Goal: Information Seeking & Learning: Check status

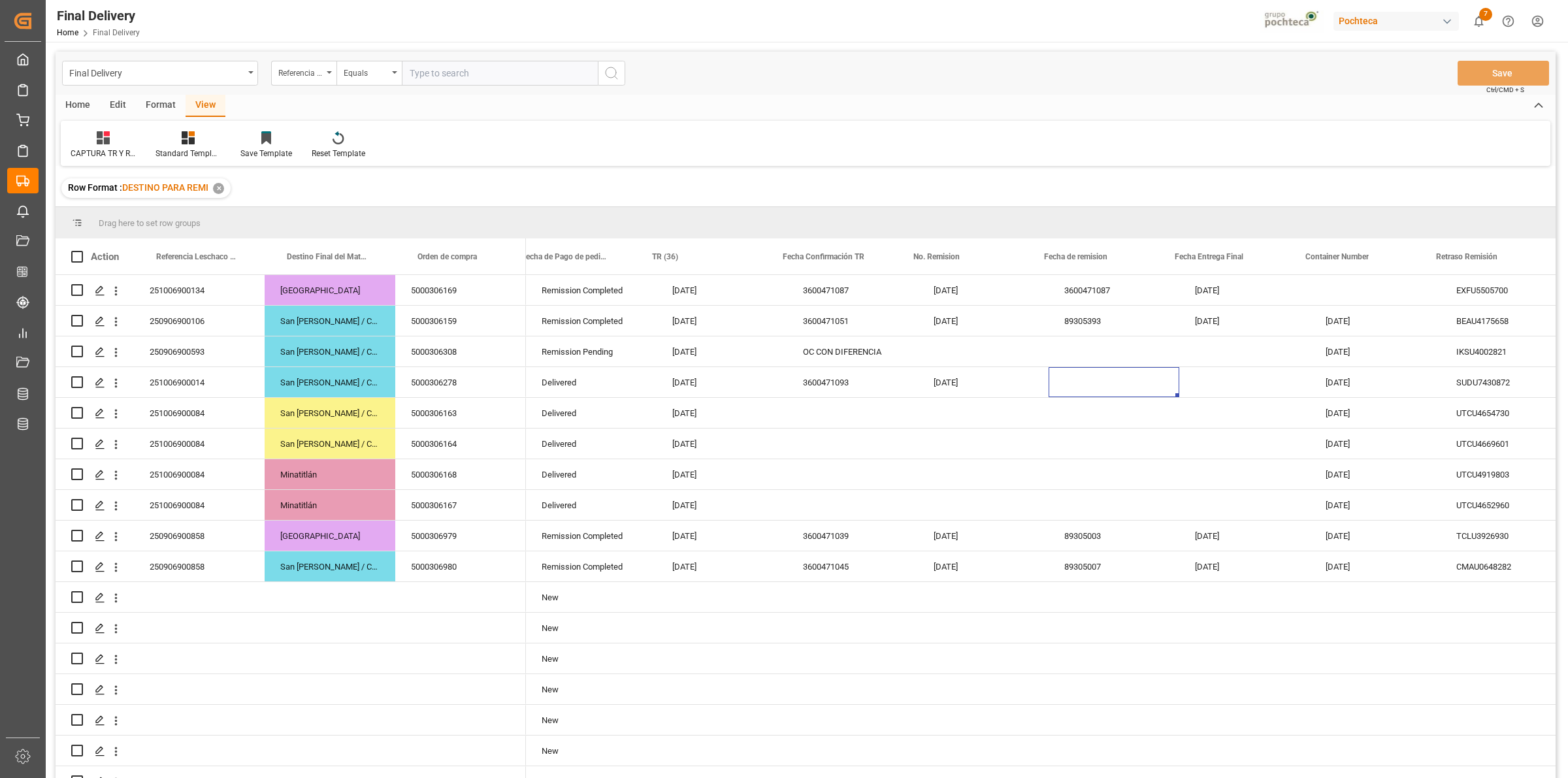
scroll to position [0, 151]
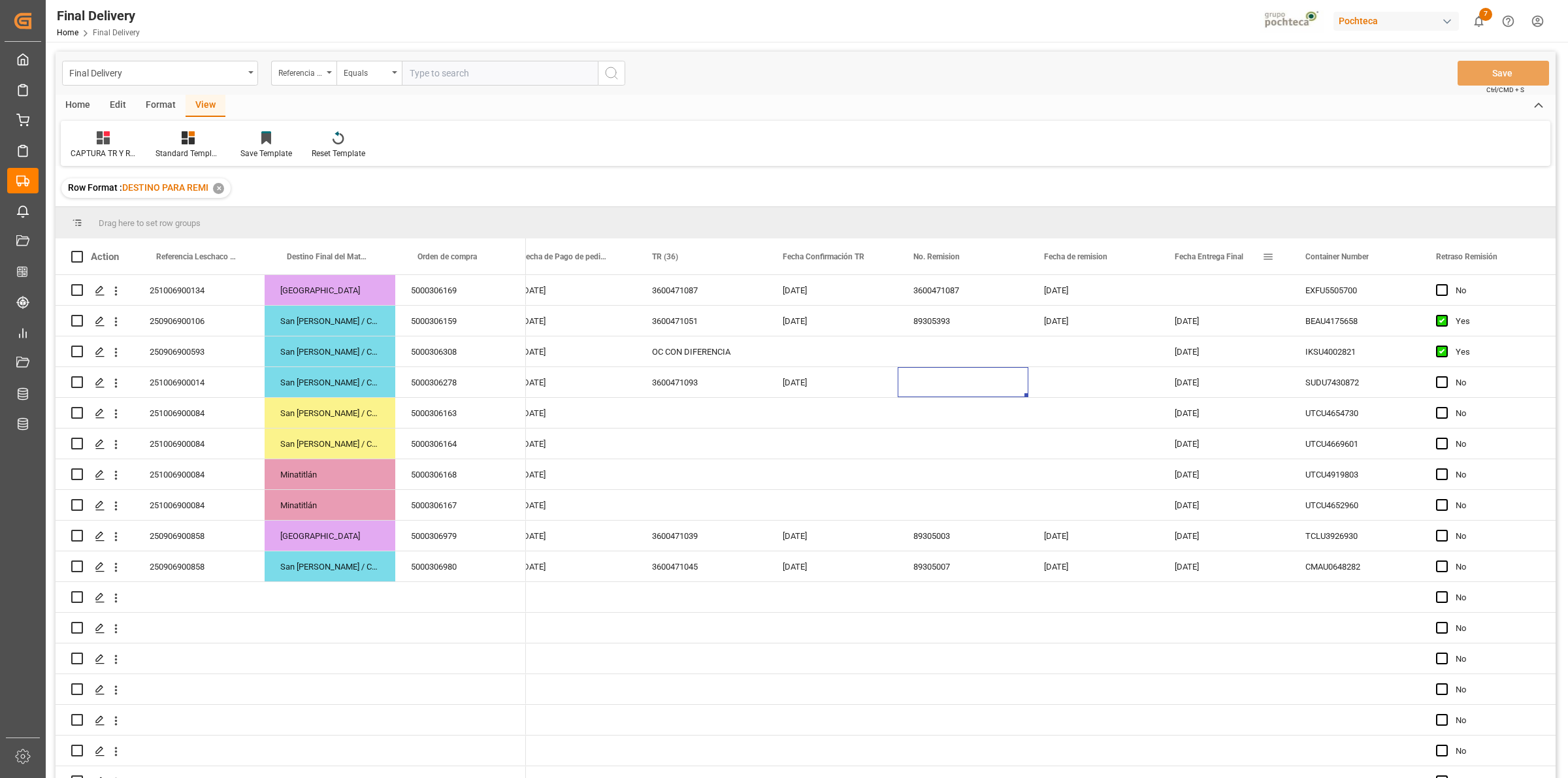
click at [1262, 257] on span at bounding box center [1268, 256] width 12 height 12
click at [1343, 259] on span "filter" at bounding box center [1342, 259] width 12 height 12
click at [1378, 296] on div "Equals" at bounding box center [1328, 294] width 128 height 21
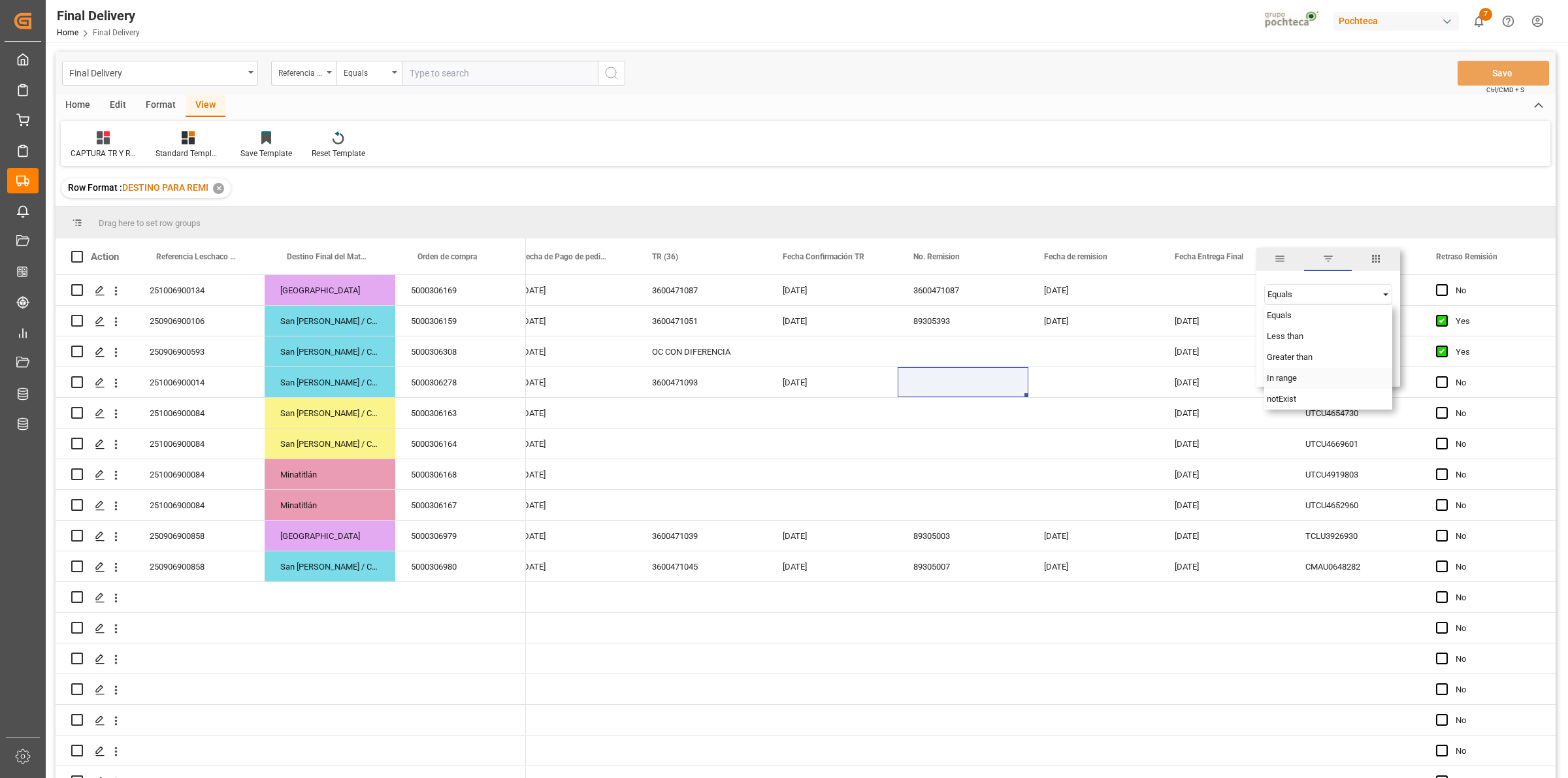
click at [1337, 377] on div "In range" at bounding box center [1328, 378] width 128 height 21
click at [1384, 321] on input "date" at bounding box center [1328, 327] width 128 height 26
type input "[DATE]"
click at [1386, 355] on input "date" at bounding box center [1328, 363] width 128 height 26
type input "[DATE]"
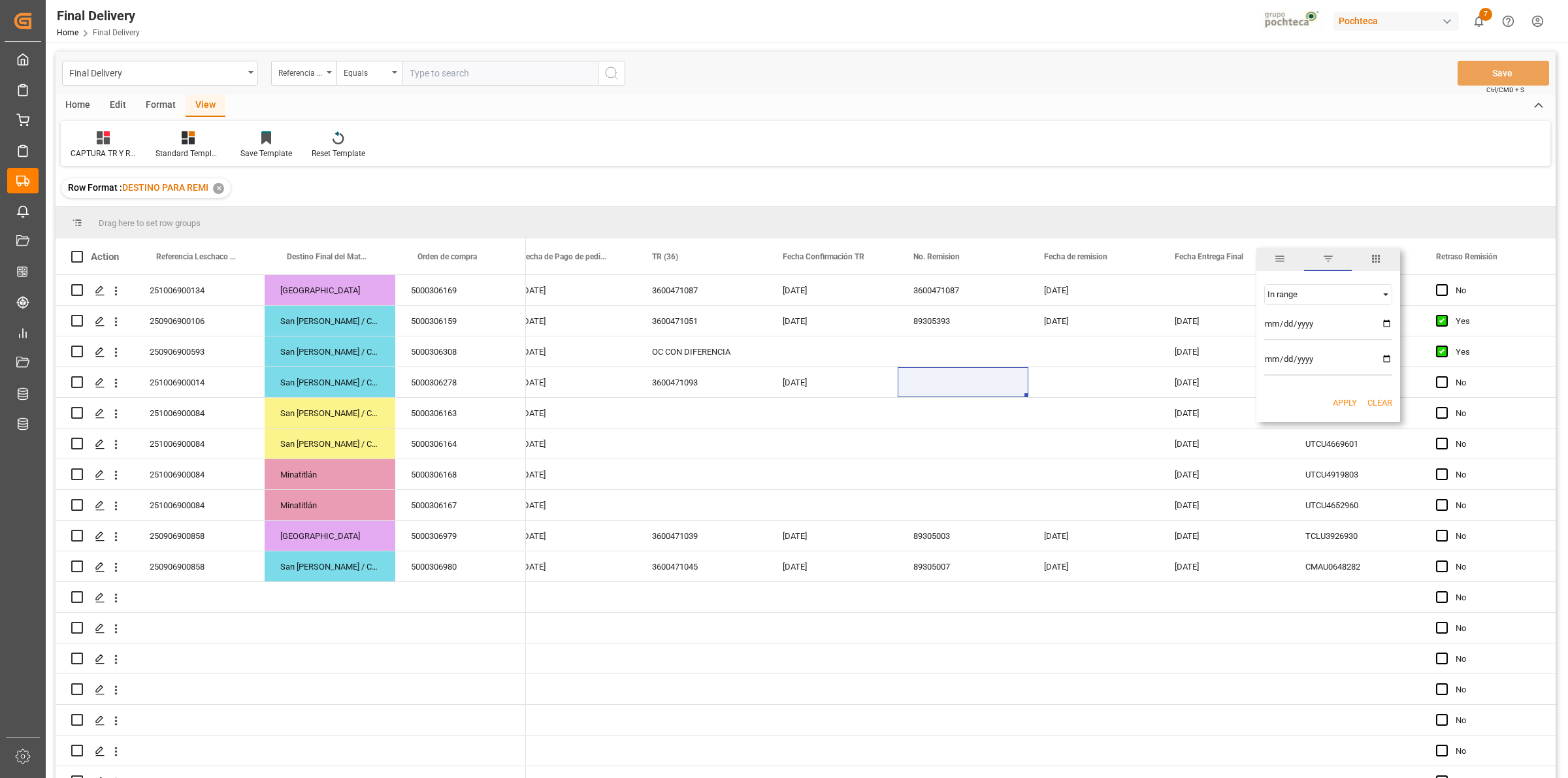
click at [1347, 404] on button "Apply" at bounding box center [1345, 403] width 24 height 13
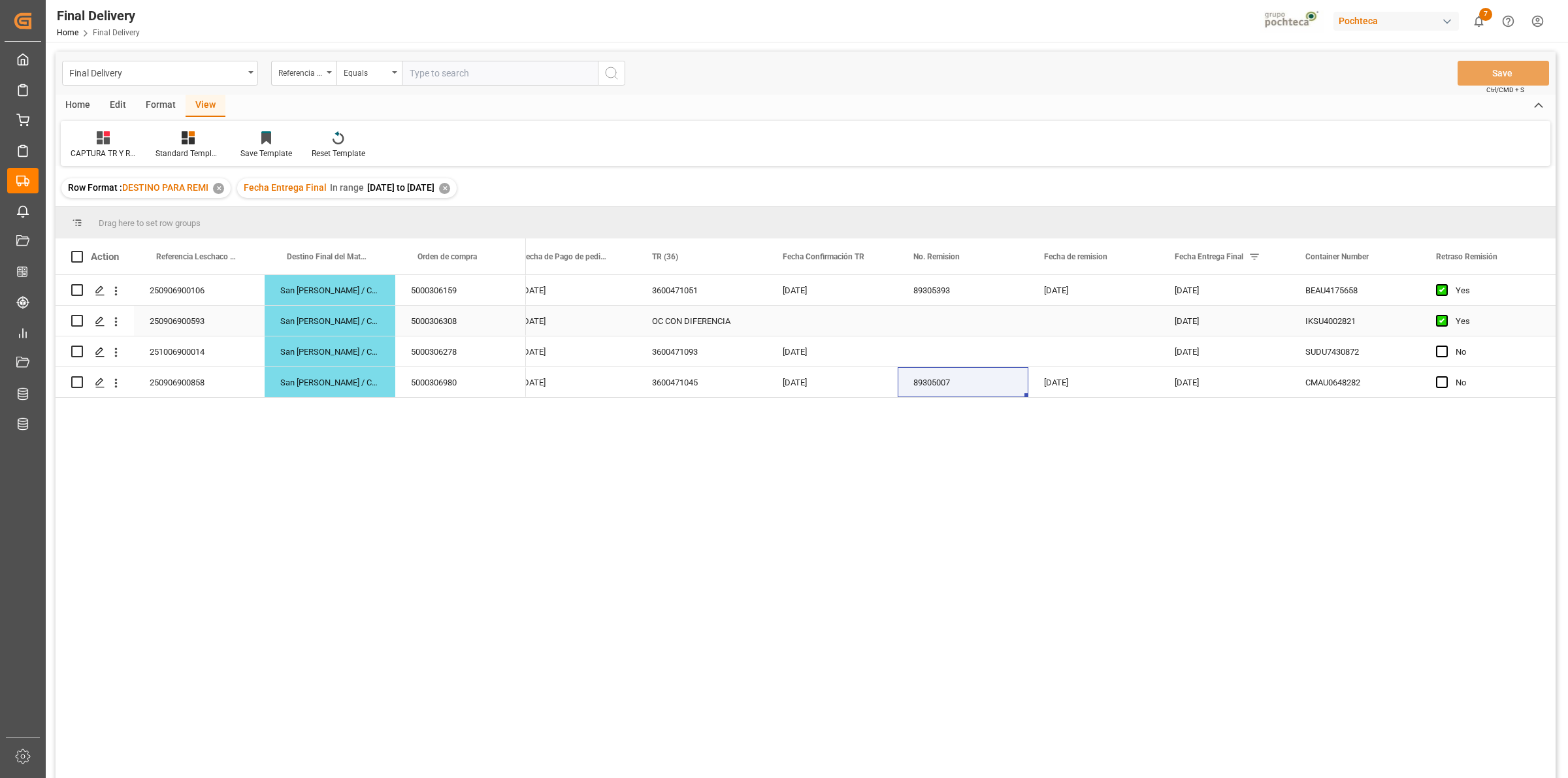
click at [713, 324] on div "OC CON DIFERENCIA" at bounding box center [702, 320] width 131 height 30
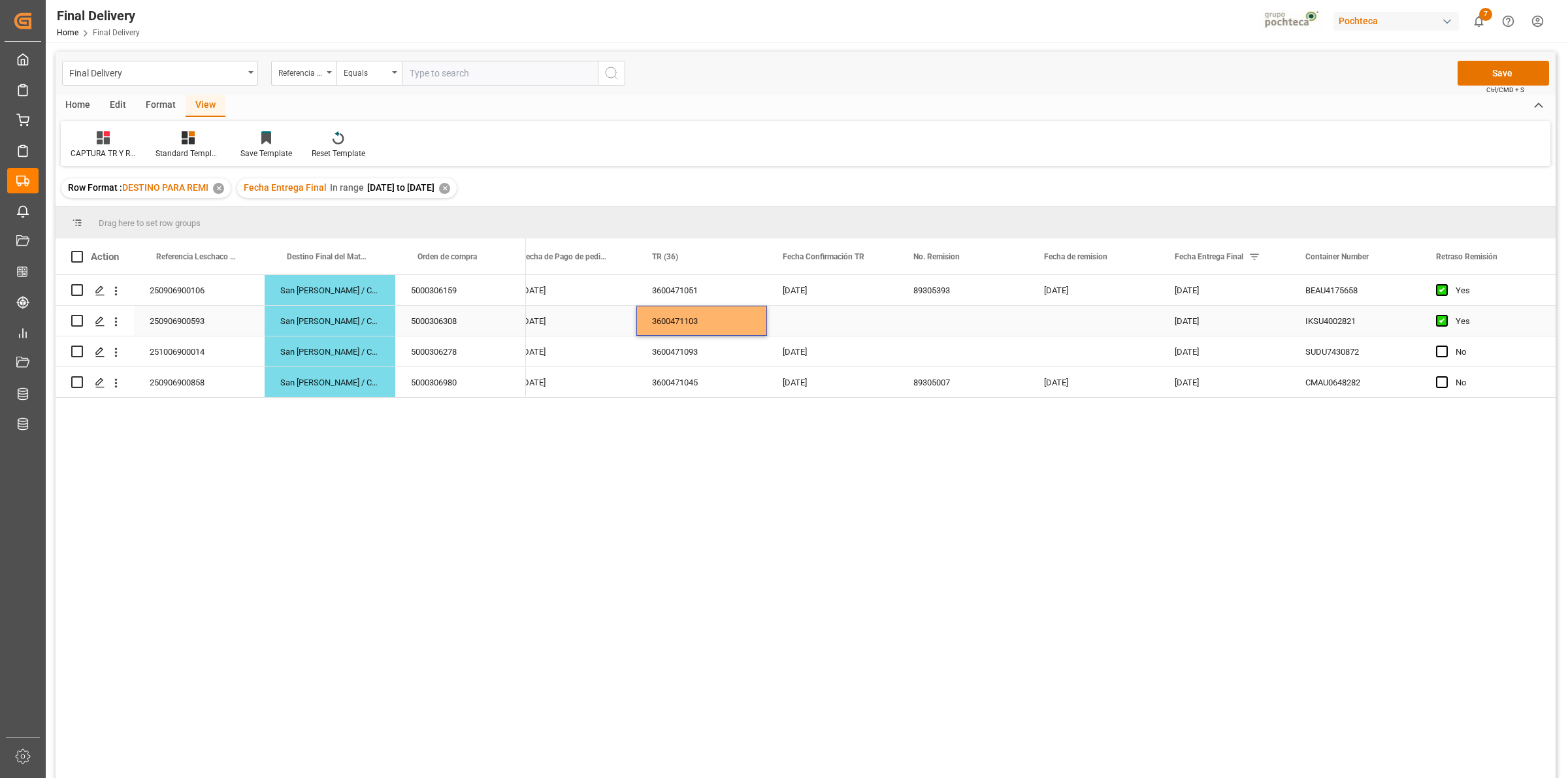
click at [940, 326] on div "Press SPACE to select this row." at bounding box center [963, 320] width 131 height 30
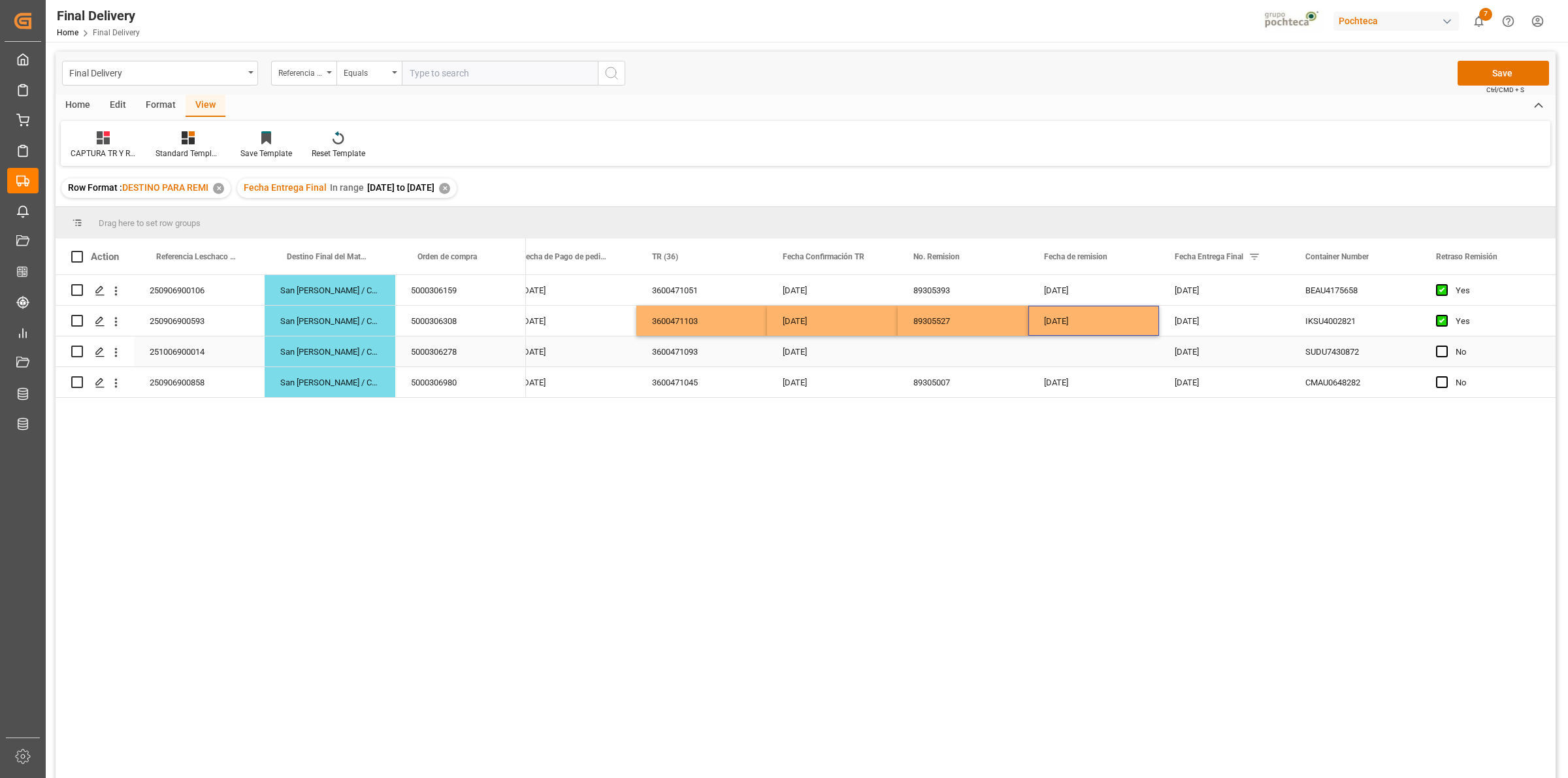
click at [915, 360] on div "Press SPACE to select this row." at bounding box center [963, 351] width 131 height 30
click at [861, 341] on div "[DATE]" at bounding box center [832, 351] width 131 height 30
click at [1065, 358] on div "Press SPACE to select this row." at bounding box center [1093, 351] width 131 height 30
click at [1193, 351] on div "[DATE]" at bounding box center [1224, 351] width 131 height 30
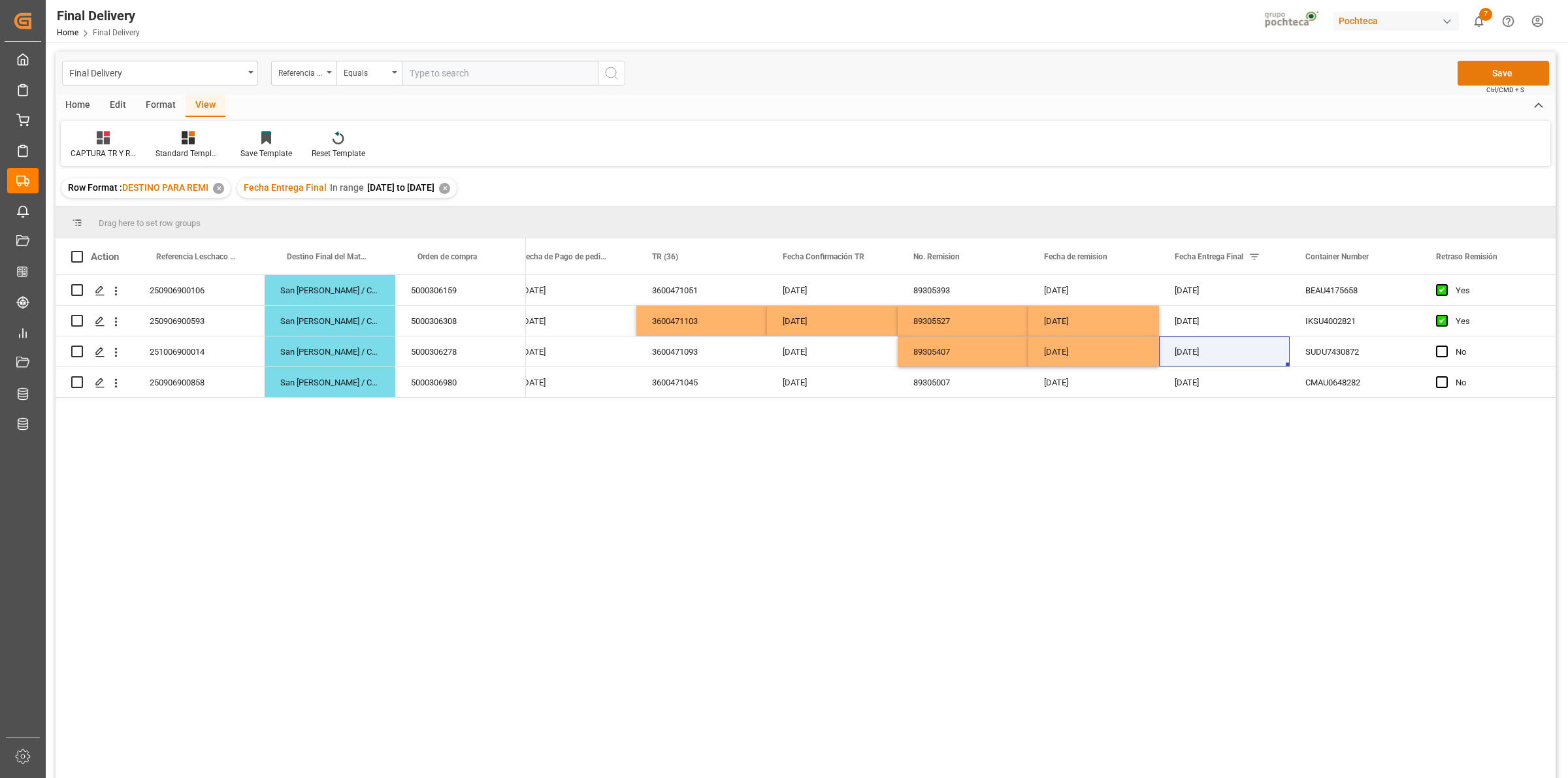
click at [1504, 69] on button "Save" at bounding box center [1503, 72] width 91 height 24
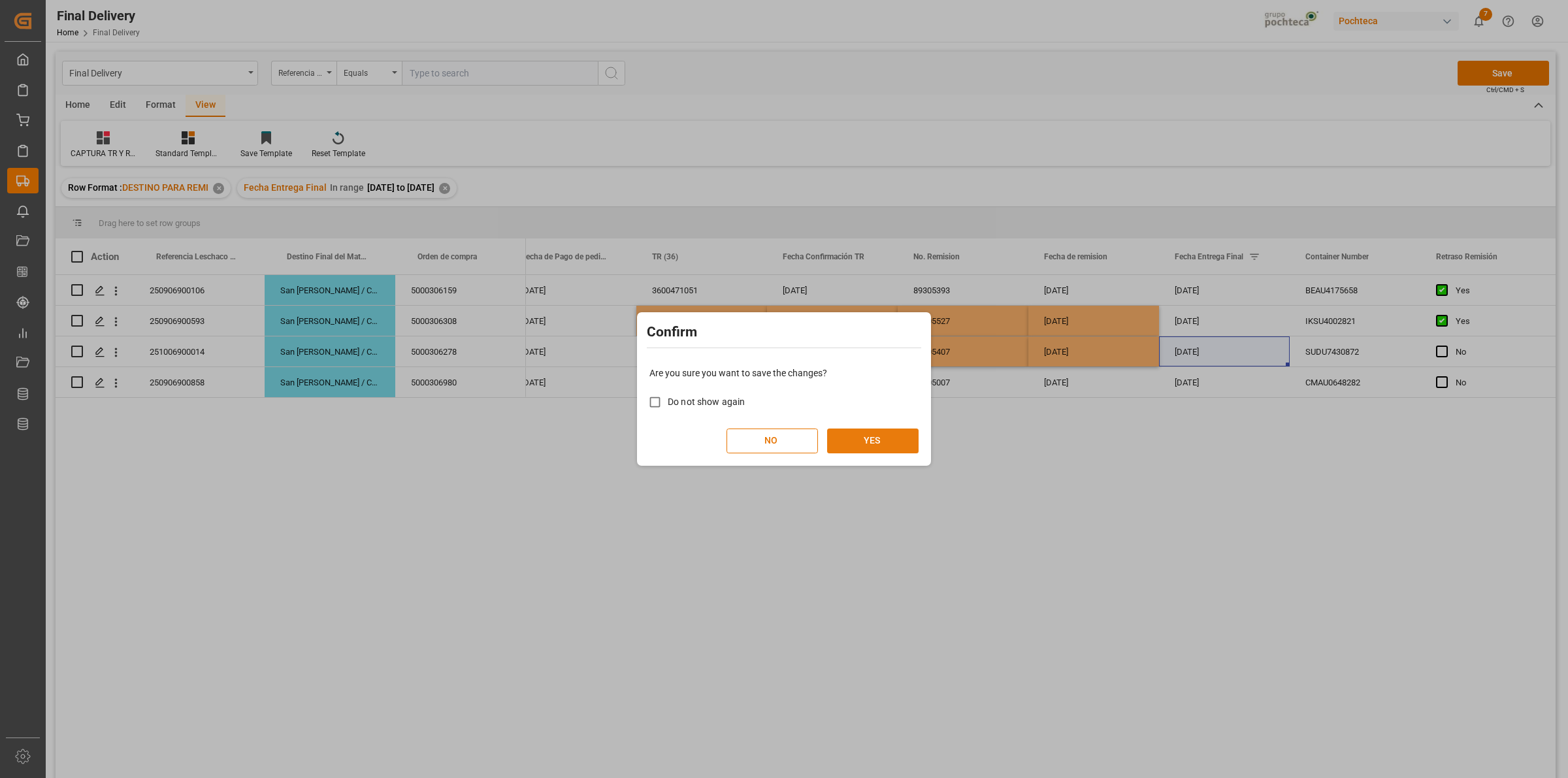
click at [869, 437] on button "YES" at bounding box center [873, 441] width 91 height 24
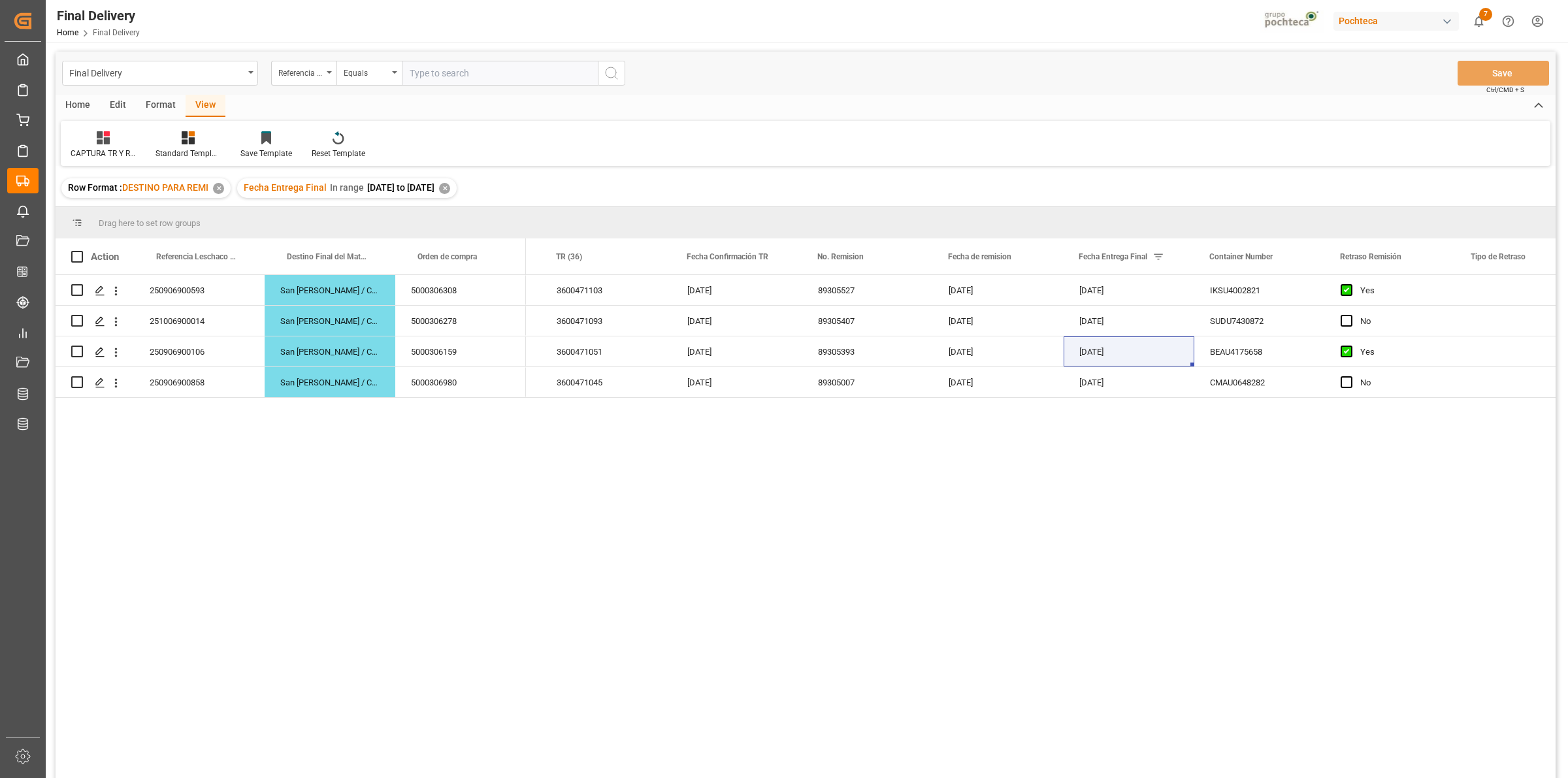
click at [450, 188] on div "✕" at bounding box center [445, 188] width 11 height 11
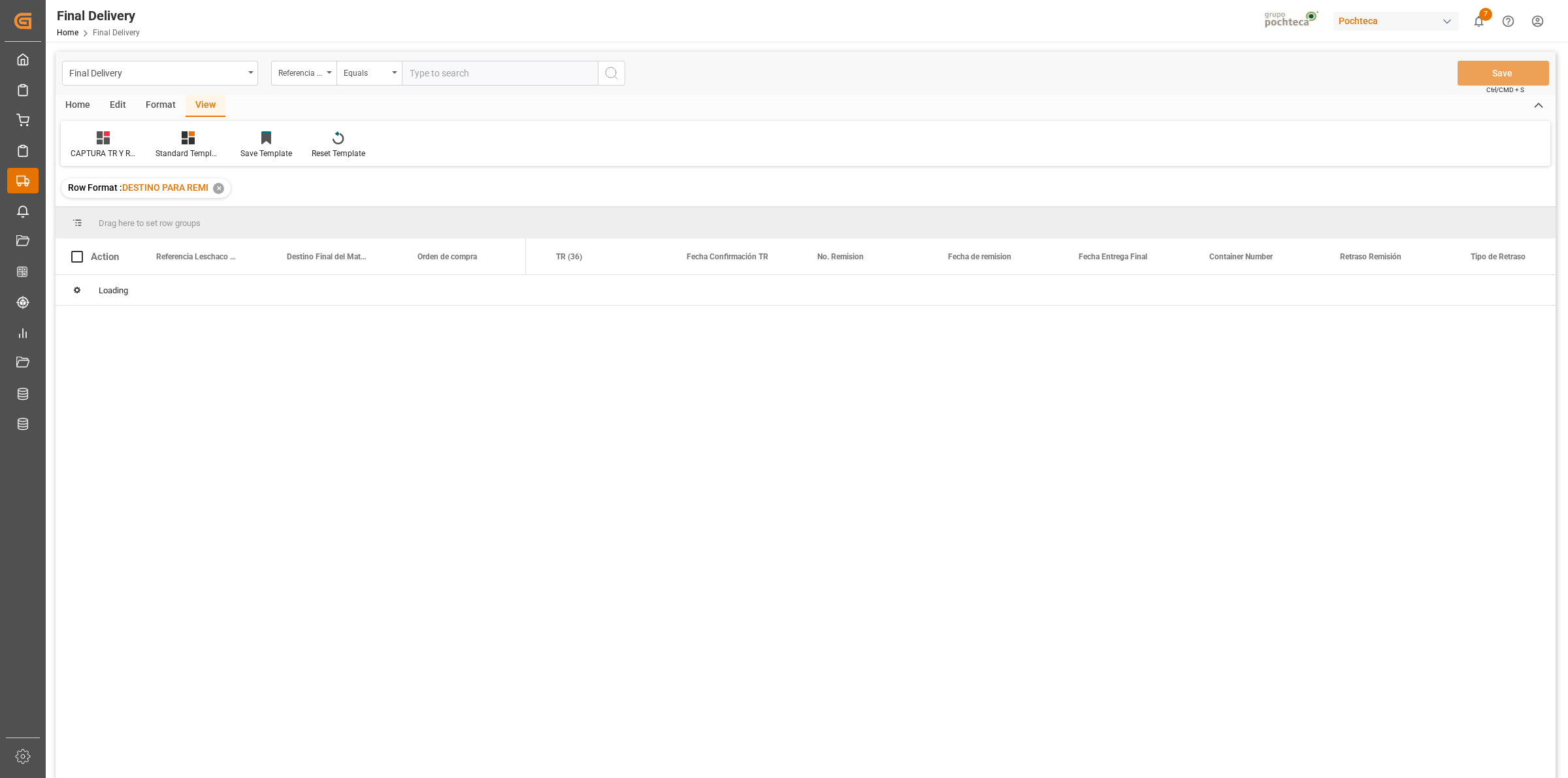
click at [222, 191] on div "✕" at bounding box center [219, 188] width 11 height 11
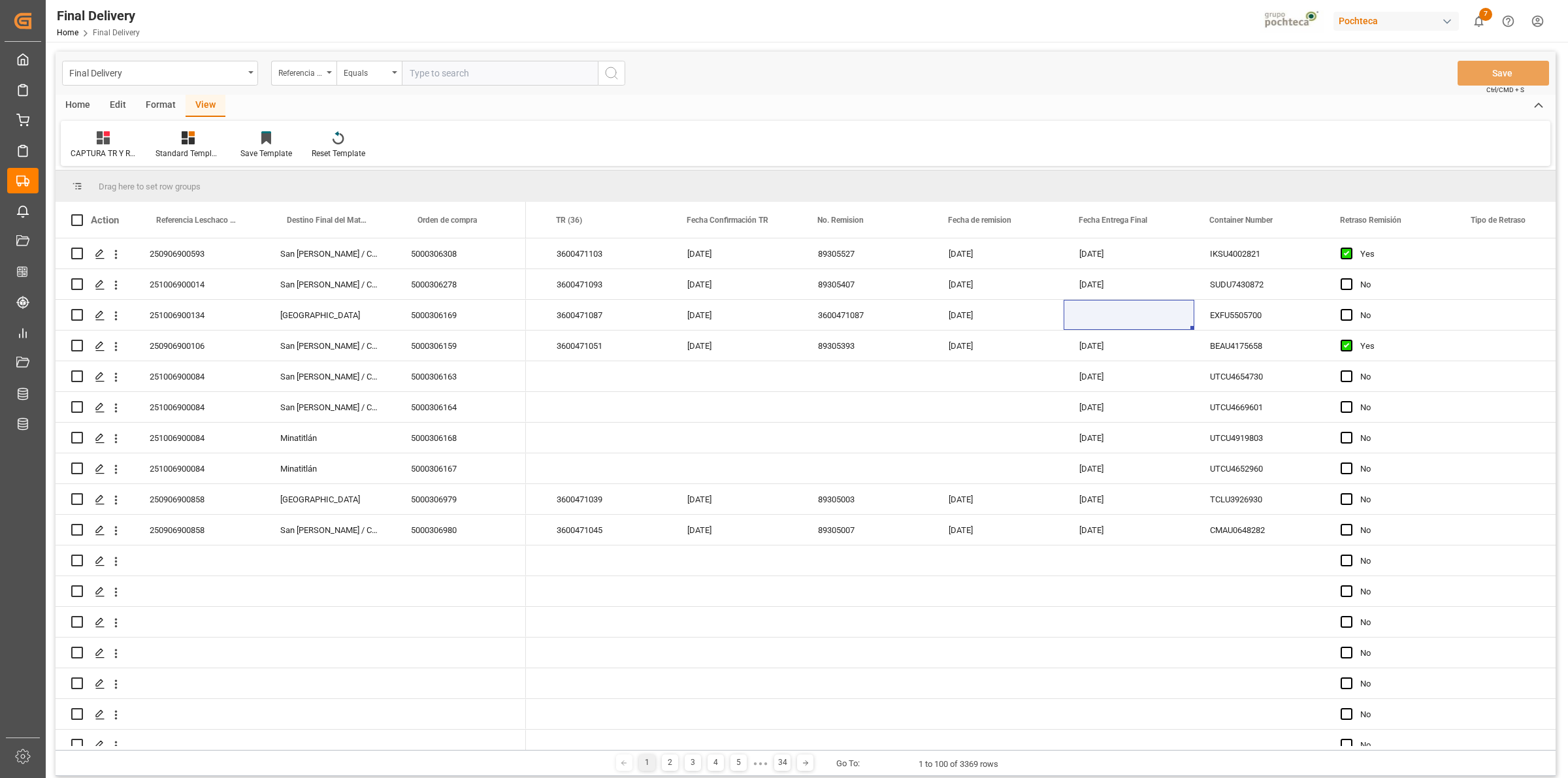
click at [82, 108] on div "Home" at bounding box center [77, 106] width 44 height 23
click at [203, 112] on div "View" at bounding box center [205, 106] width 40 height 23
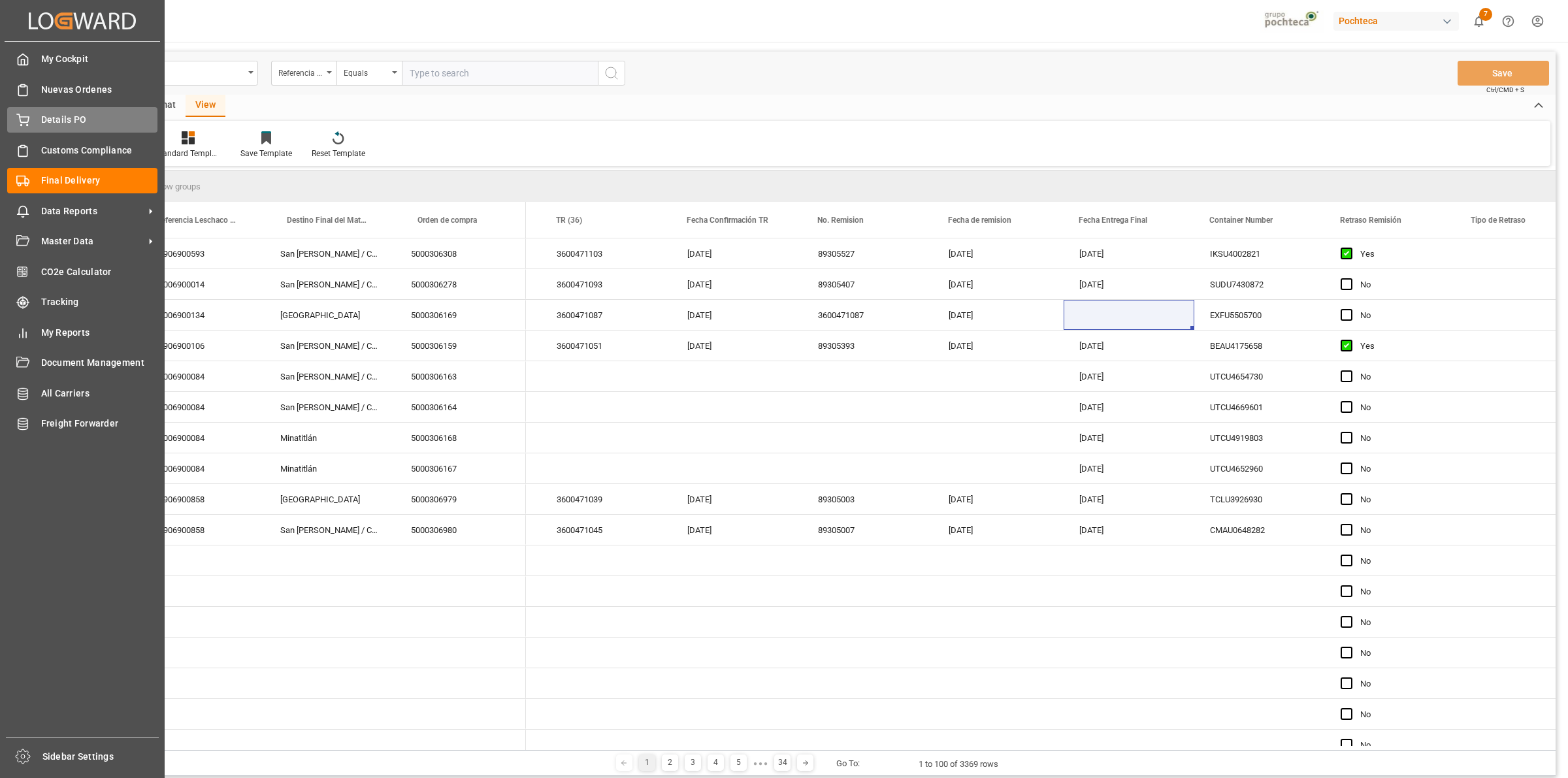
click at [42, 115] on span "Details PO" at bounding box center [99, 119] width 117 height 14
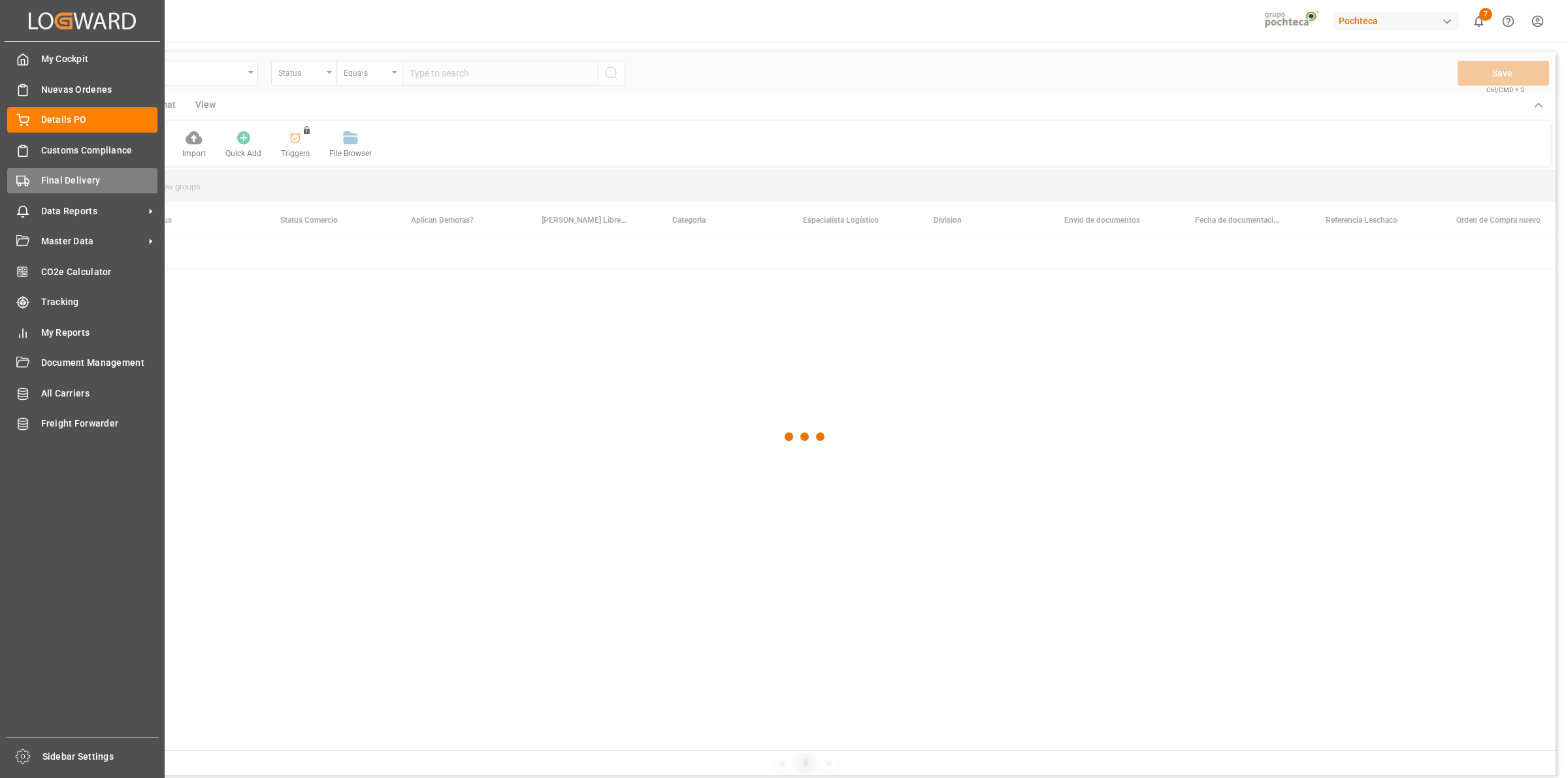
click at [42, 174] on span "Final Delivery" at bounding box center [99, 180] width 117 height 14
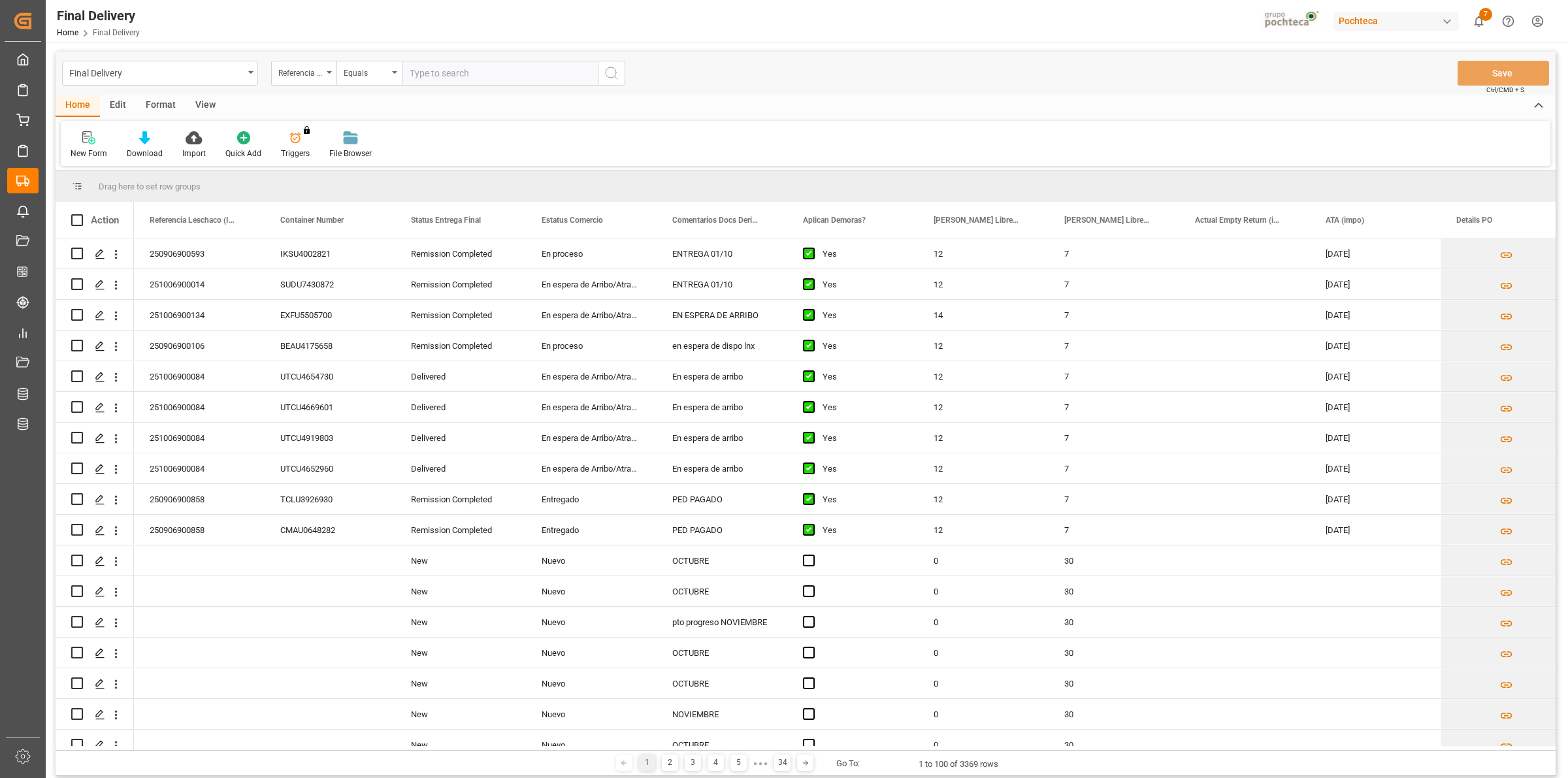
click at [216, 102] on div "View" at bounding box center [205, 106] width 40 height 23
click at [83, 109] on div "Home" at bounding box center [77, 106] width 44 height 23
click at [213, 111] on div "View" at bounding box center [205, 106] width 40 height 23
click at [98, 145] on div "Default" at bounding box center [83, 146] width 45 height 29
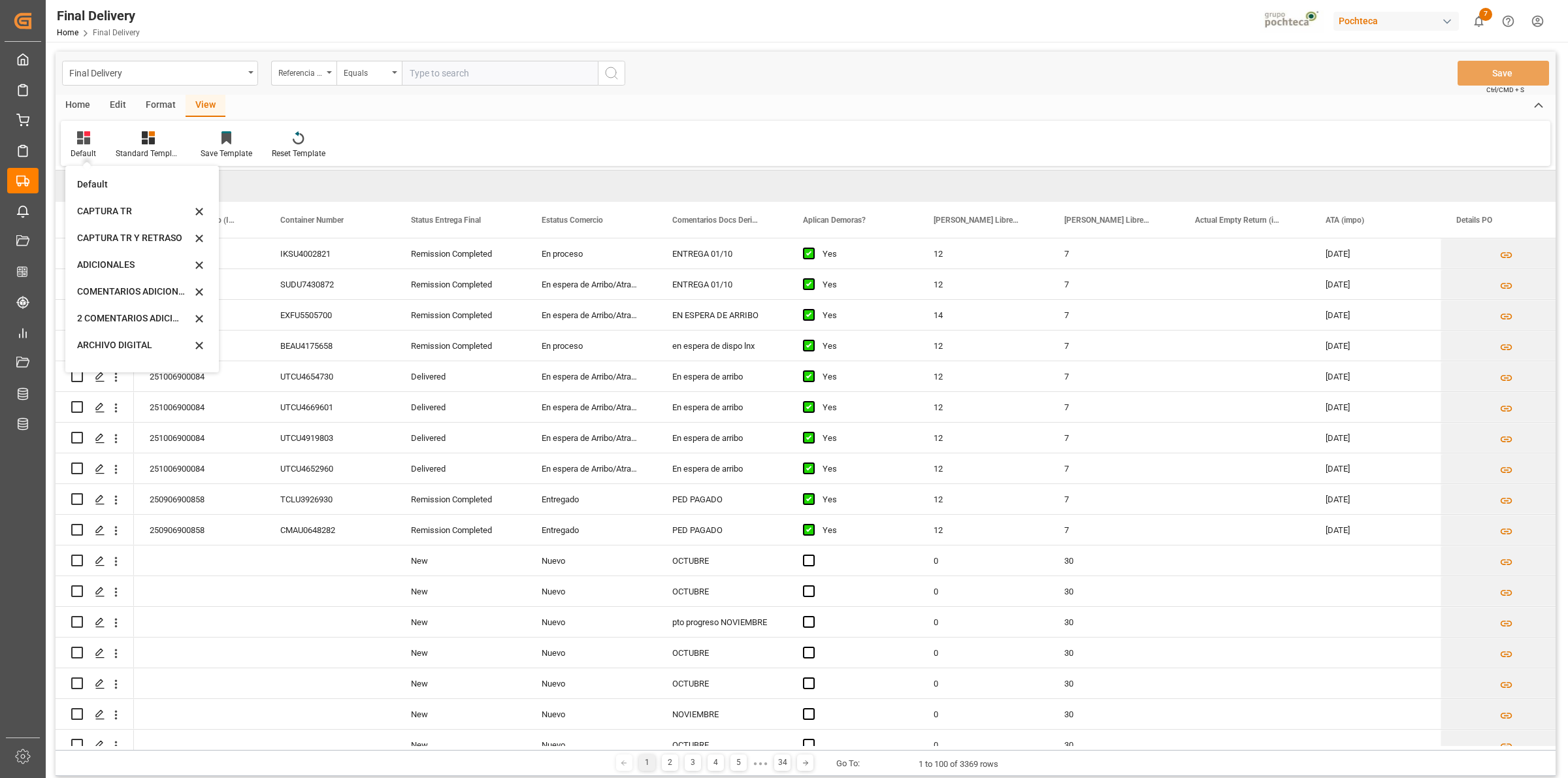
scroll to position [125, 0]
click at [128, 356] on div "CAPTURA TR Y RETRASO CON ENTREGA Y SUCURSAL" at bounding box center [134, 354] width 114 height 14
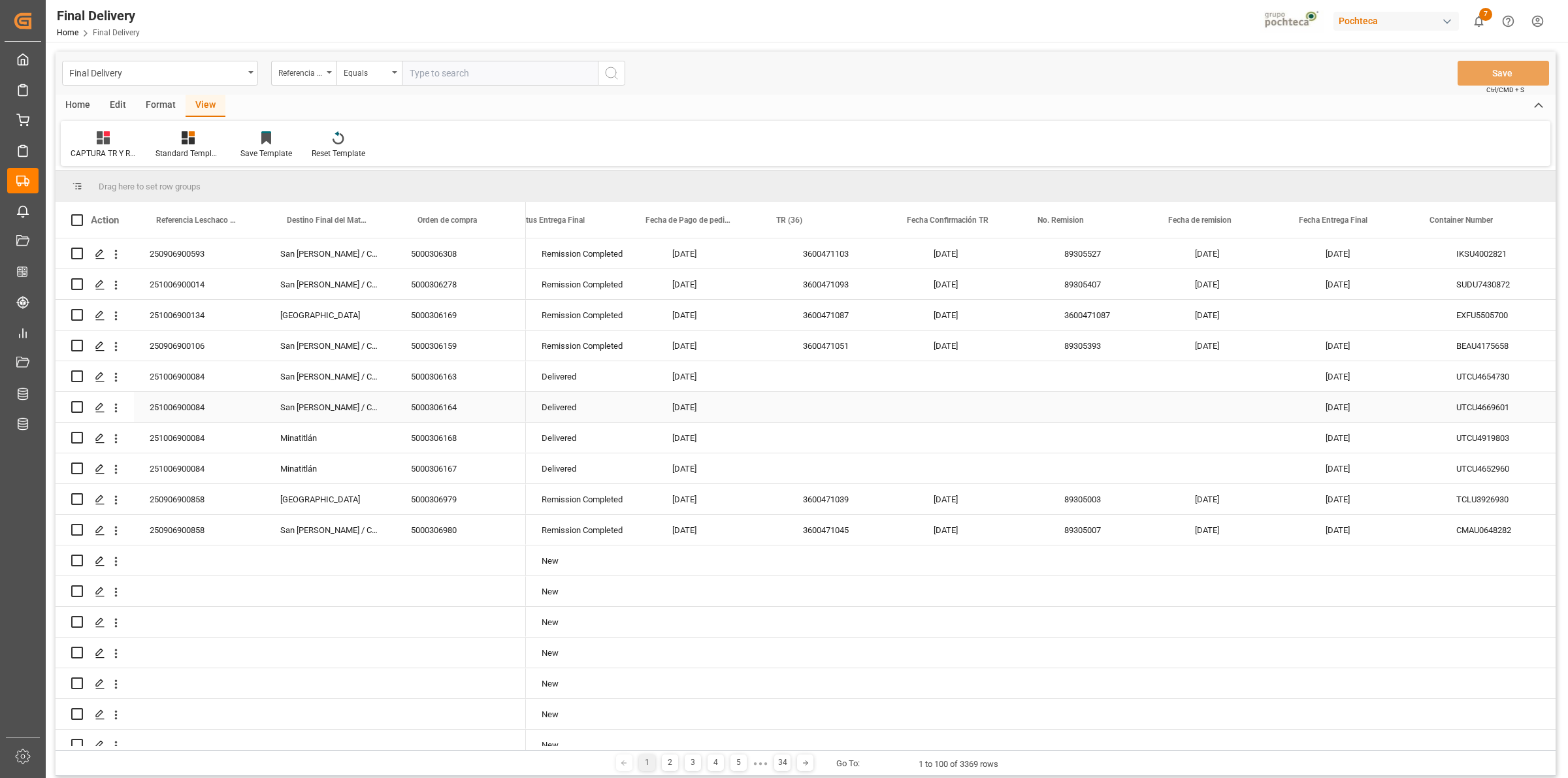
scroll to position [0, 0]
click at [156, 109] on div "Format" at bounding box center [160, 106] width 50 height 23
click at [155, 141] on icon at bounding box center [150, 138] width 13 height 13
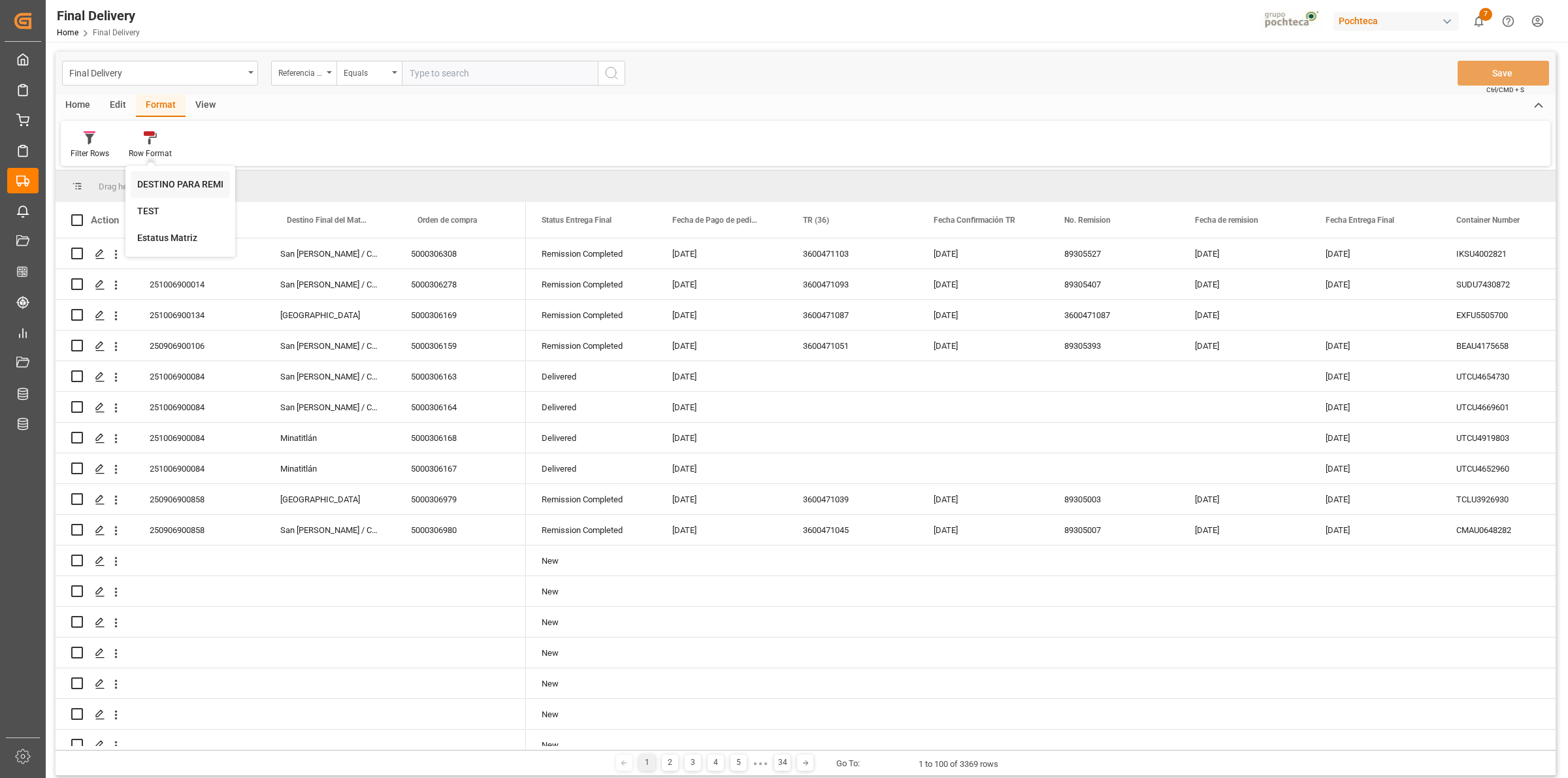
click at [203, 186] on div "DESTINO PARA REMI" at bounding box center [180, 185] width 86 height 14
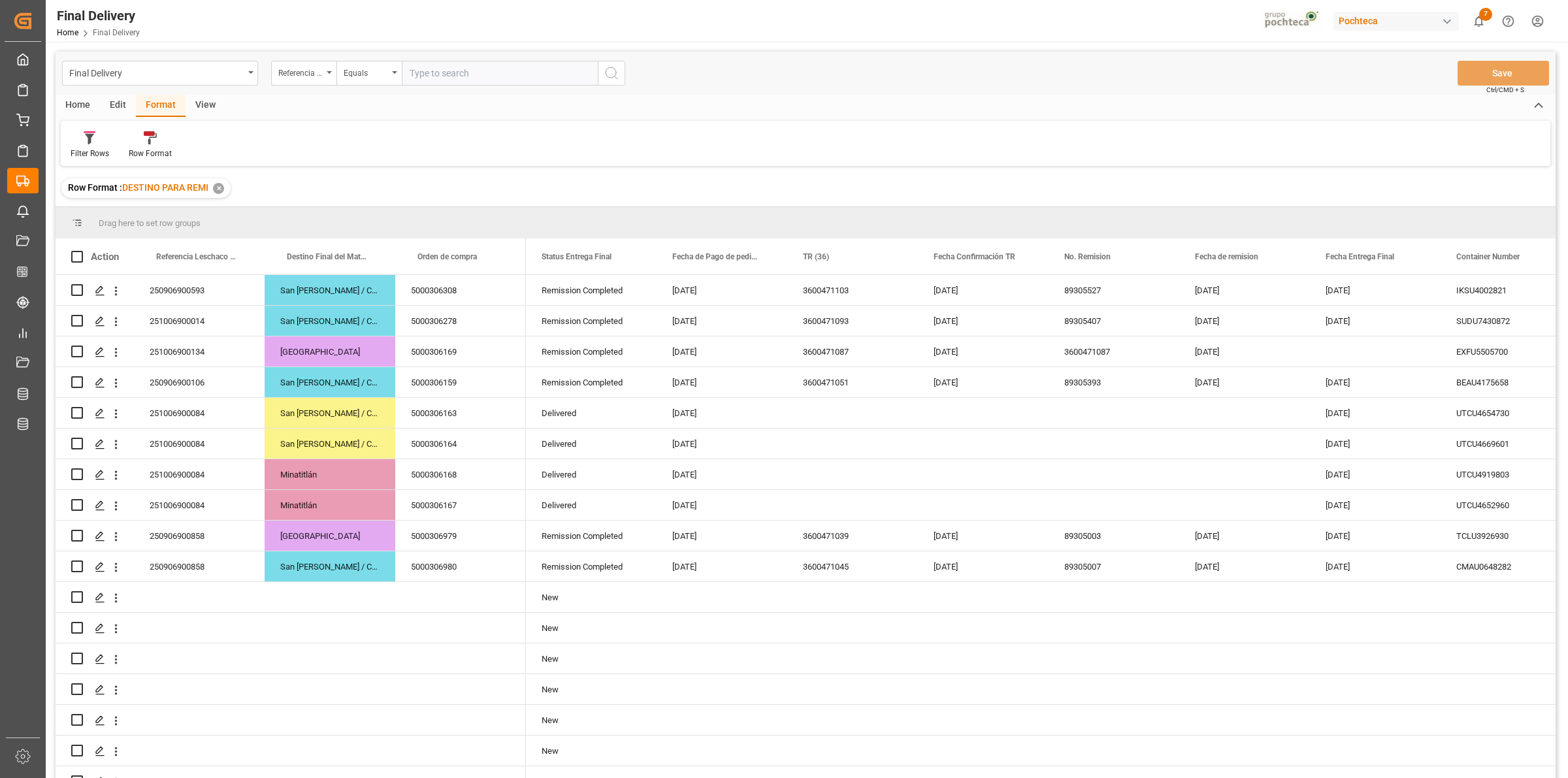
click at [71, 109] on div "Home" at bounding box center [77, 106] width 44 height 23
click at [1420, 256] on span at bounding box center [1419, 256] width 12 height 12
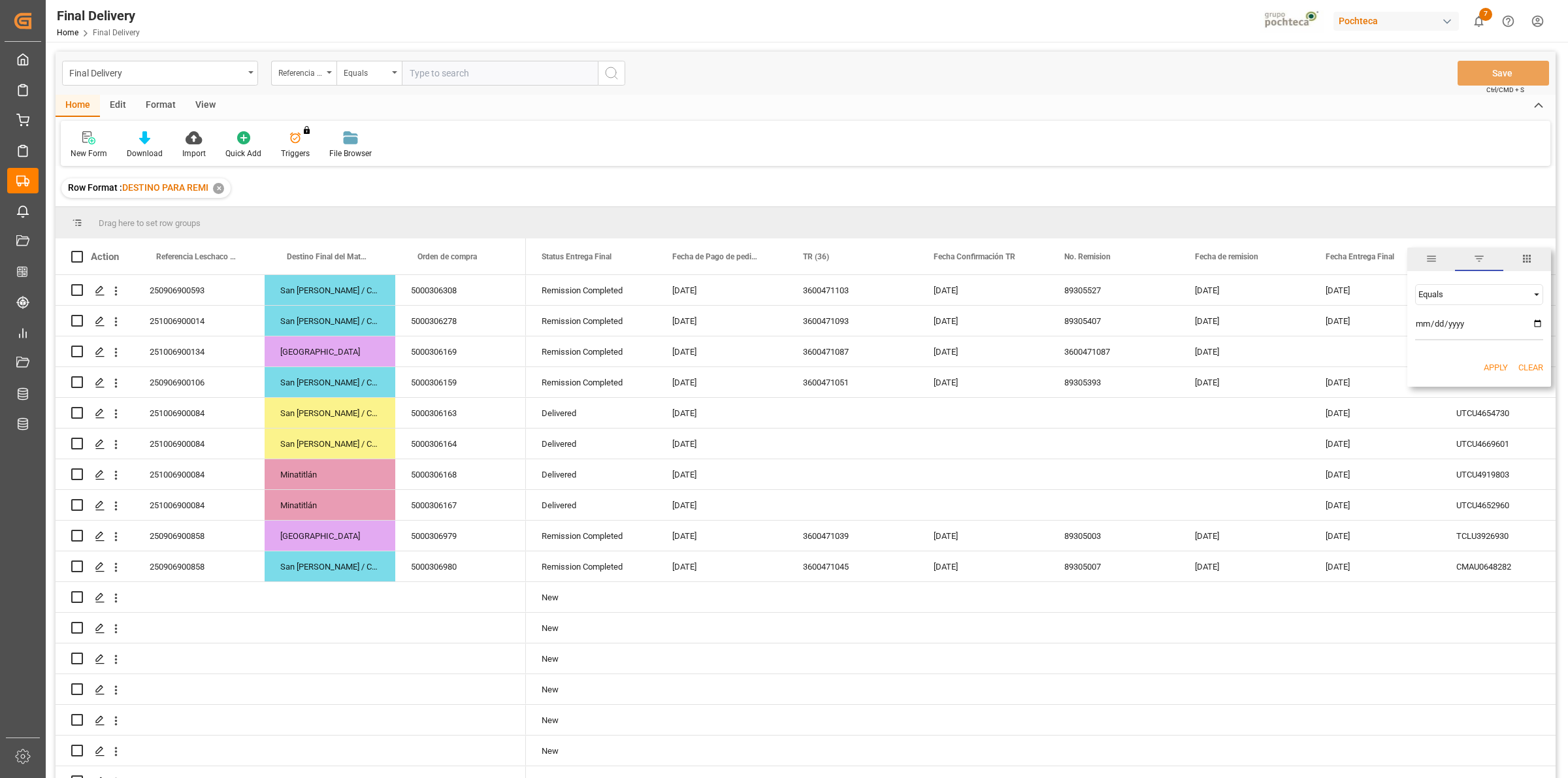
click at [1535, 324] on input "date" at bounding box center [1479, 327] width 128 height 26
type input "[DATE]"
click at [1499, 366] on button "Apply" at bounding box center [1496, 368] width 24 height 13
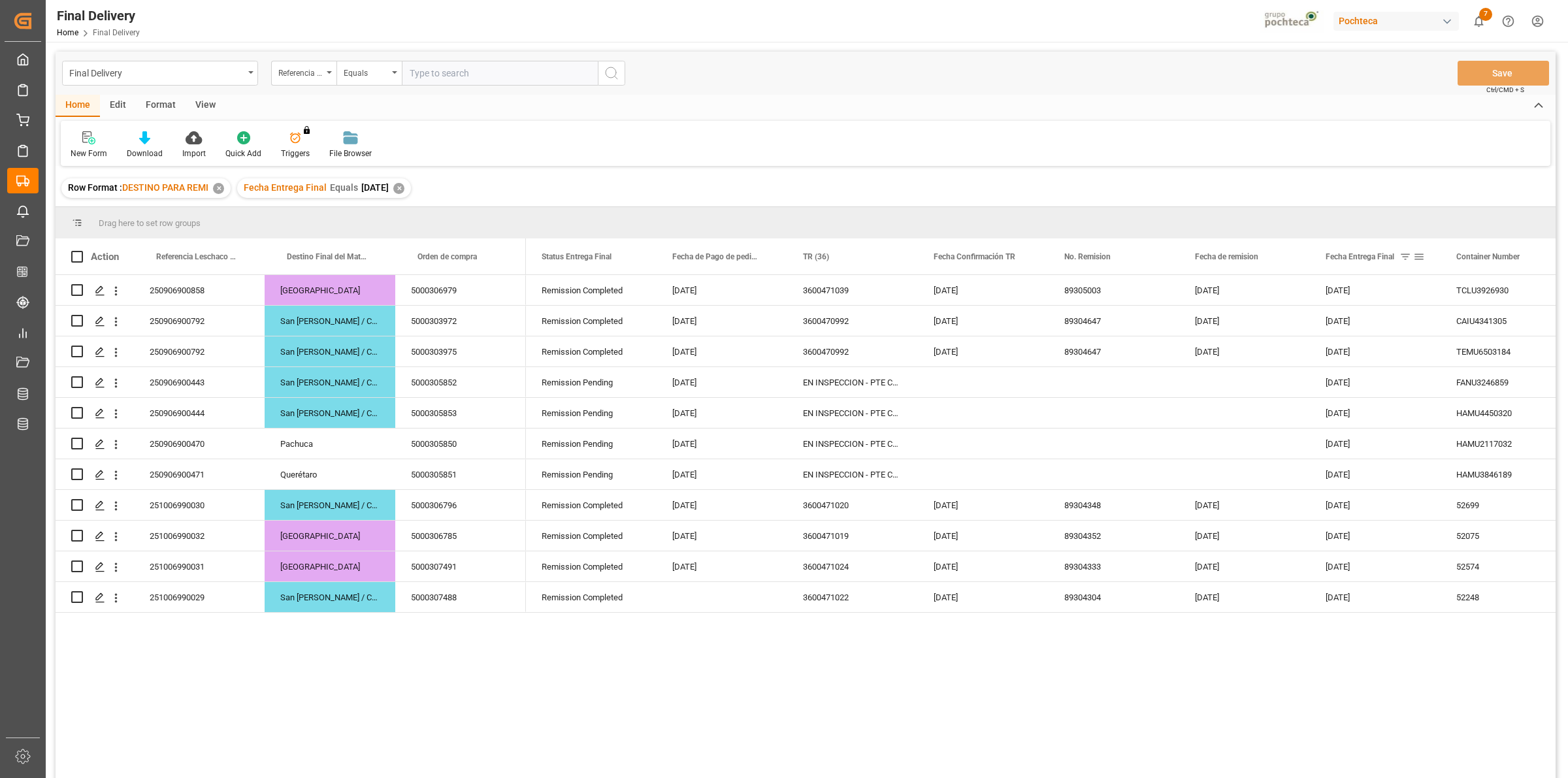
click at [1422, 255] on span at bounding box center [1419, 256] width 12 height 12
click at [1531, 370] on button "Clear" at bounding box center [1530, 368] width 24 height 13
click at [763, 253] on span at bounding box center [765, 256] width 12 height 12
click at [880, 294] on span "Filtering operator" at bounding box center [883, 294] width 12 height 12
click at [883, 292] on span "Filtering operator" at bounding box center [883, 294] width 12 height 12
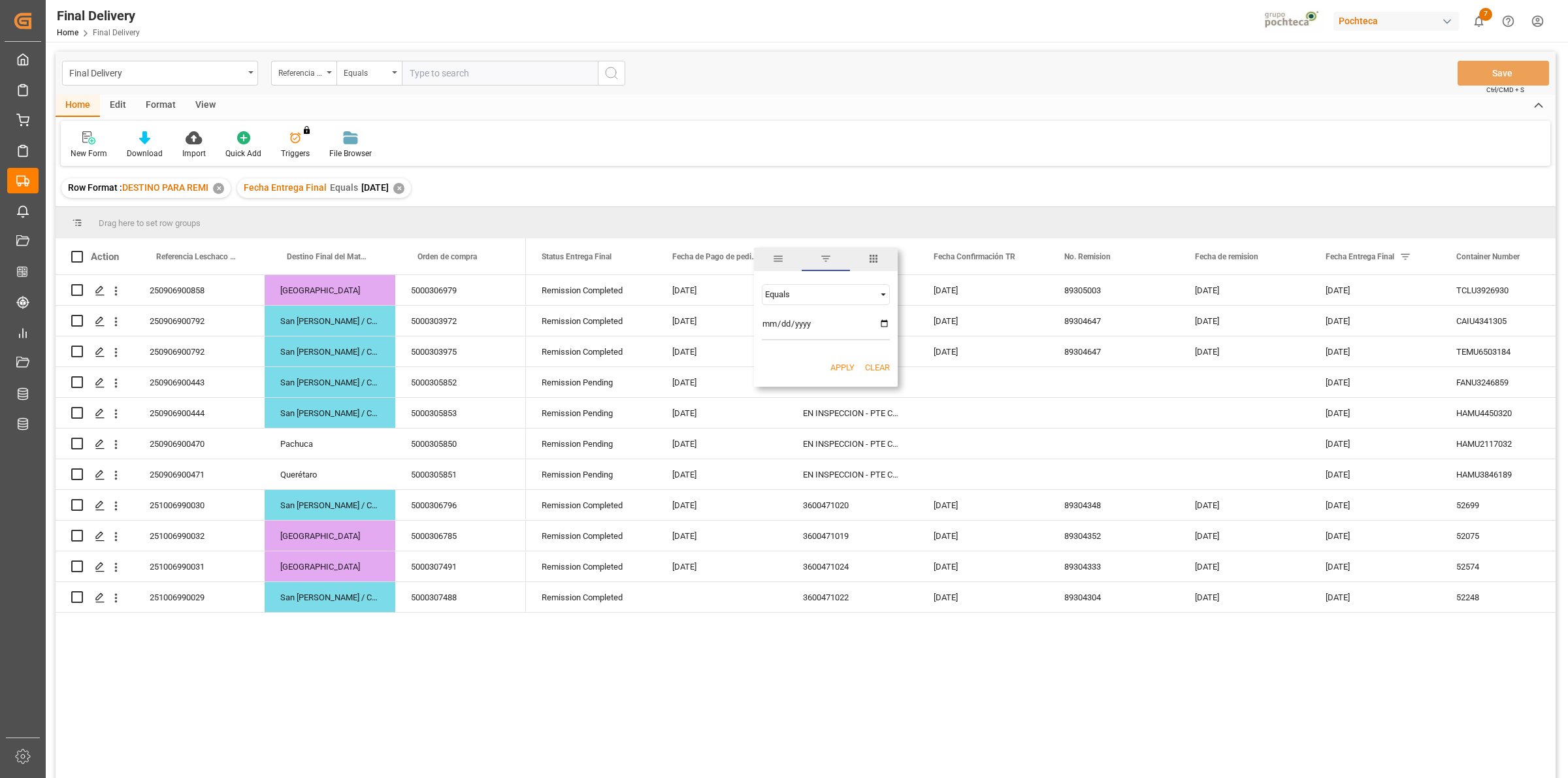
click at [886, 327] on input "date" at bounding box center [826, 327] width 128 height 26
type input "[DATE]"
click at [842, 363] on button "Apply" at bounding box center [842, 368] width 24 height 13
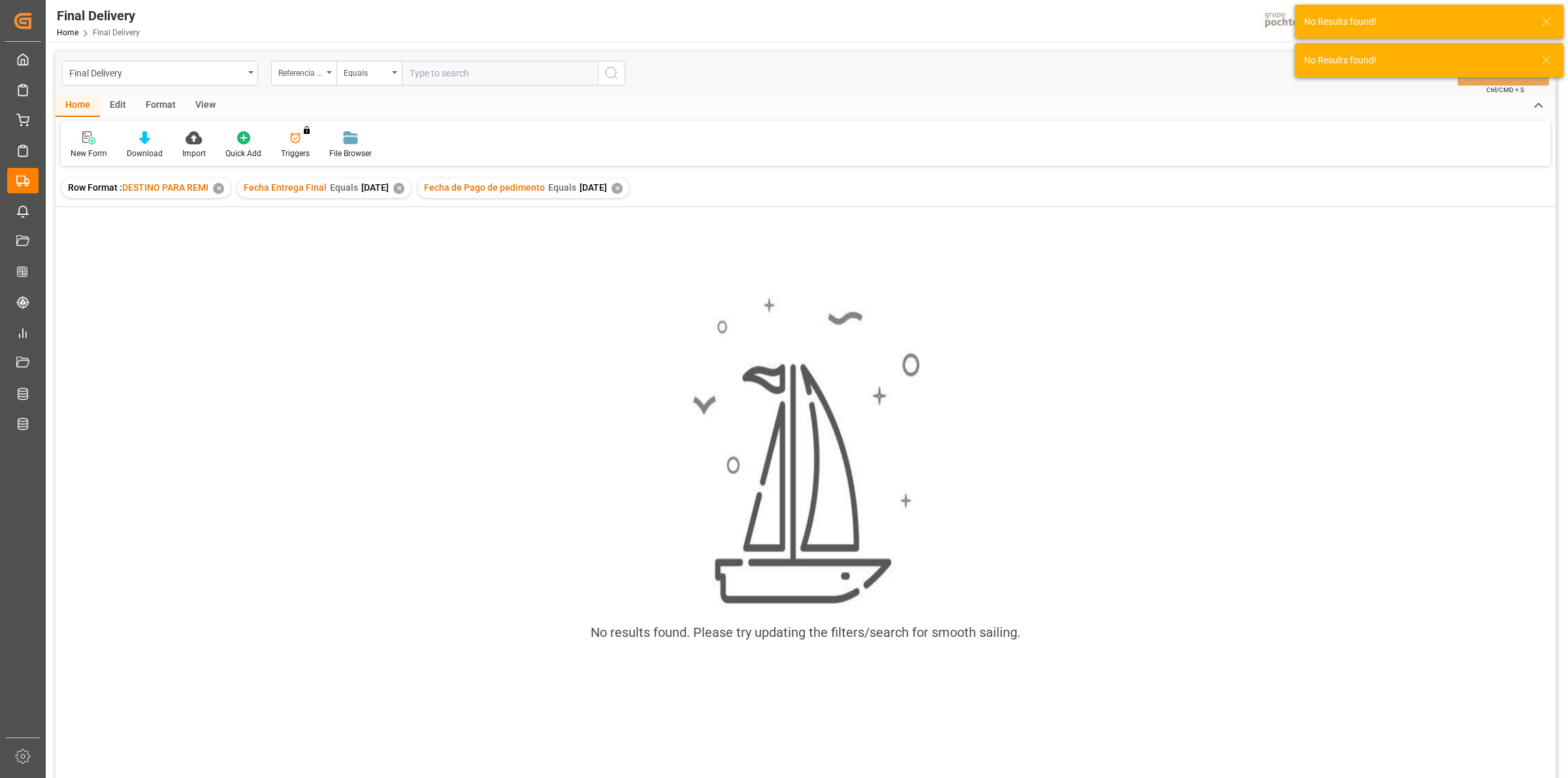
click at [623, 187] on div "✕" at bounding box center [617, 188] width 11 height 11
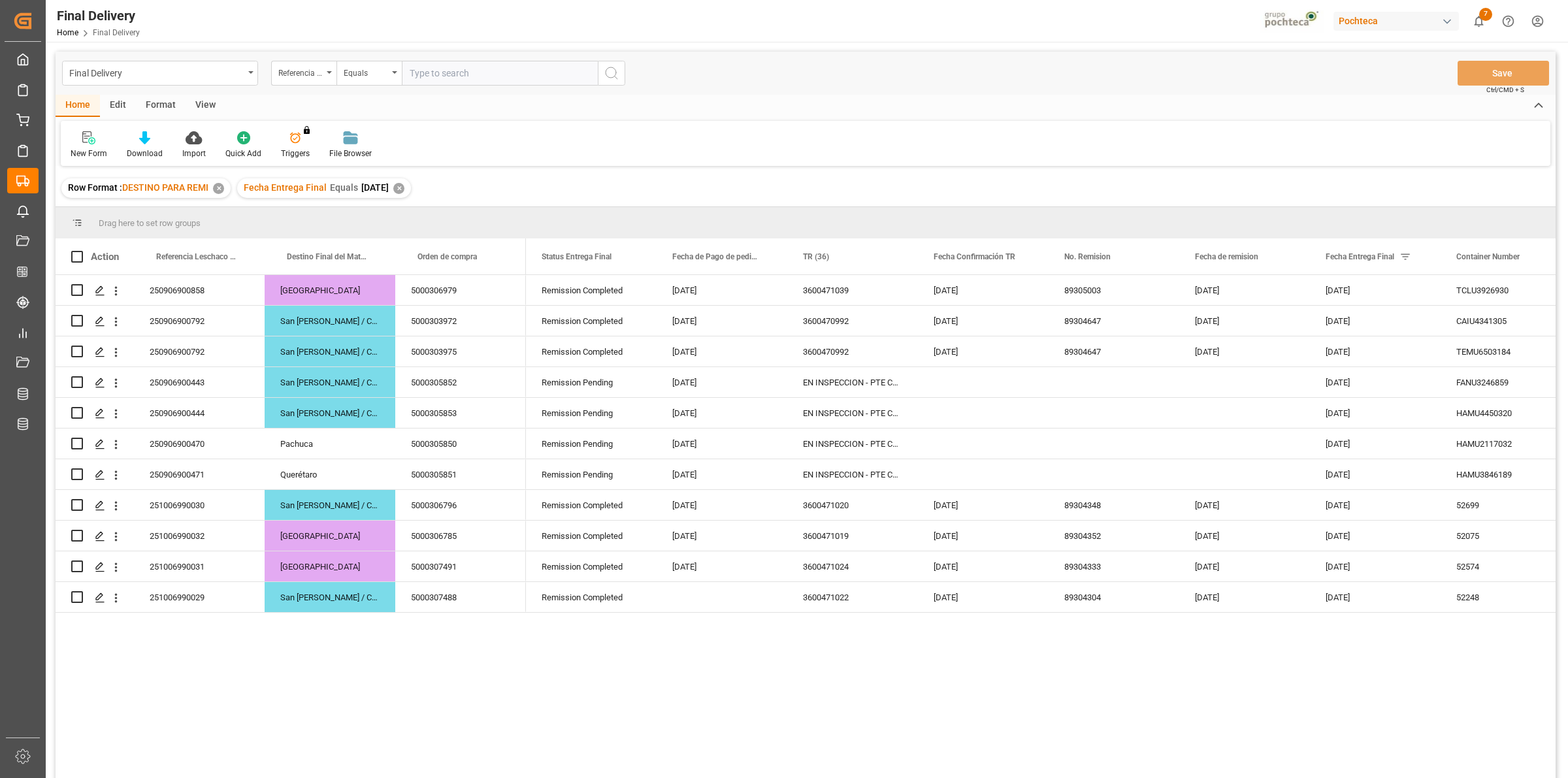
click at [404, 191] on div "✕" at bounding box center [399, 188] width 11 height 11
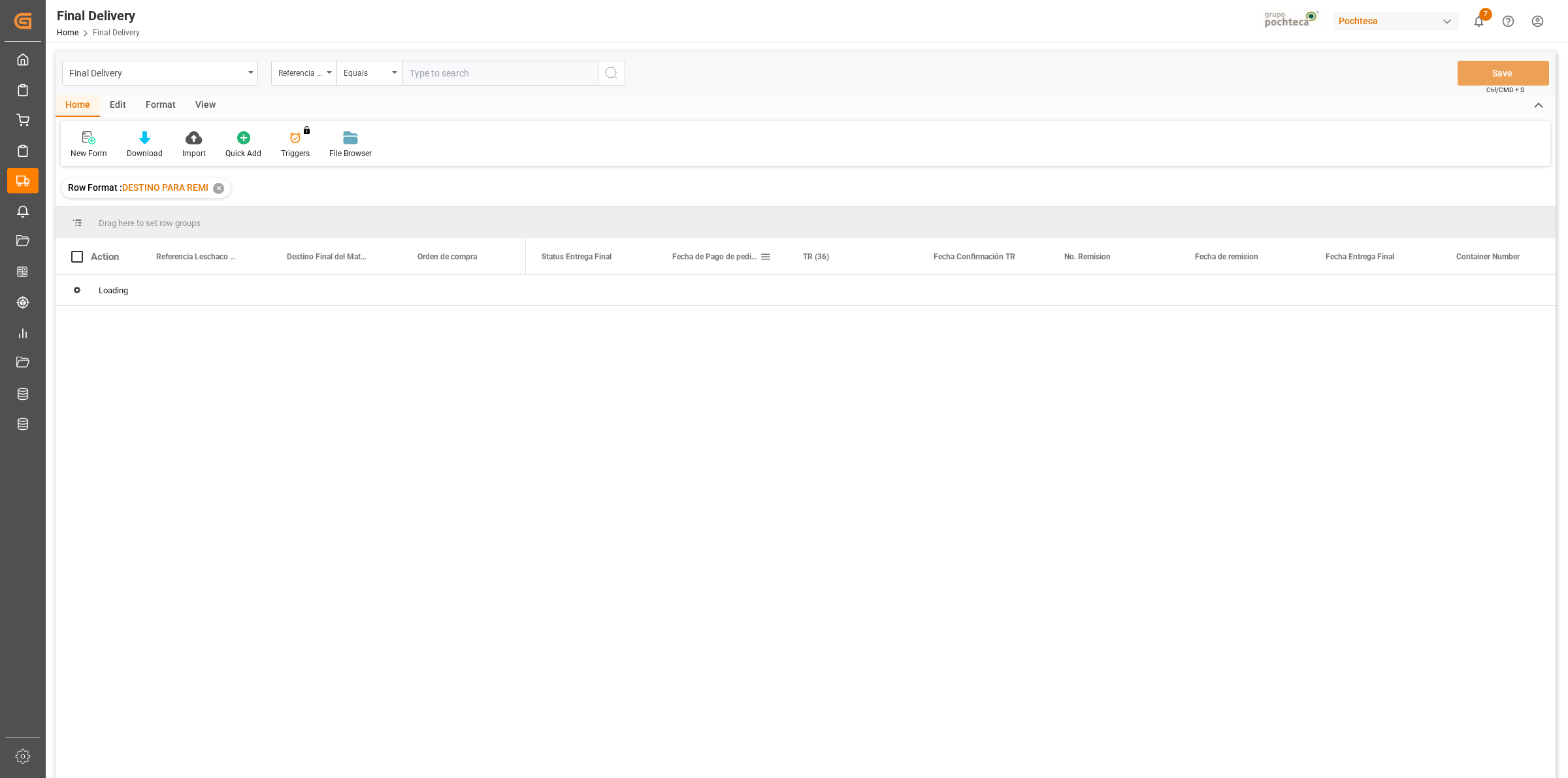
click at [766, 256] on span at bounding box center [765, 256] width 12 height 12
click at [880, 292] on span "Filtering operator" at bounding box center [883, 294] width 12 height 12
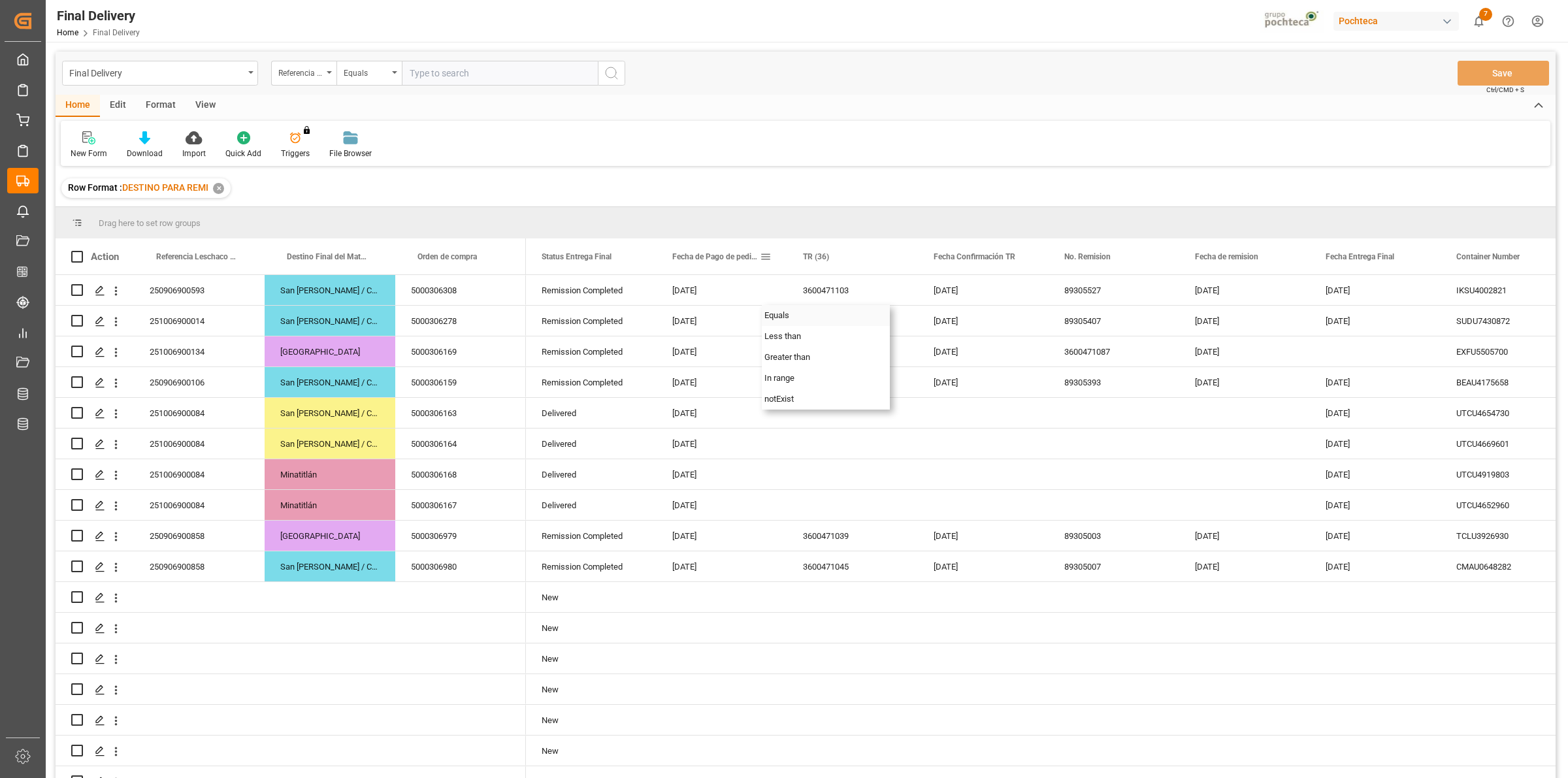
click at [765, 258] on span at bounding box center [765, 256] width 12 height 12
click at [885, 324] on input "date" at bounding box center [826, 327] width 128 height 26
click at [877, 298] on div "Equals" at bounding box center [826, 294] width 128 height 21
click at [823, 381] on div "In range" at bounding box center [826, 378] width 128 height 21
click at [885, 322] on input "date" at bounding box center [826, 327] width 128 height 26
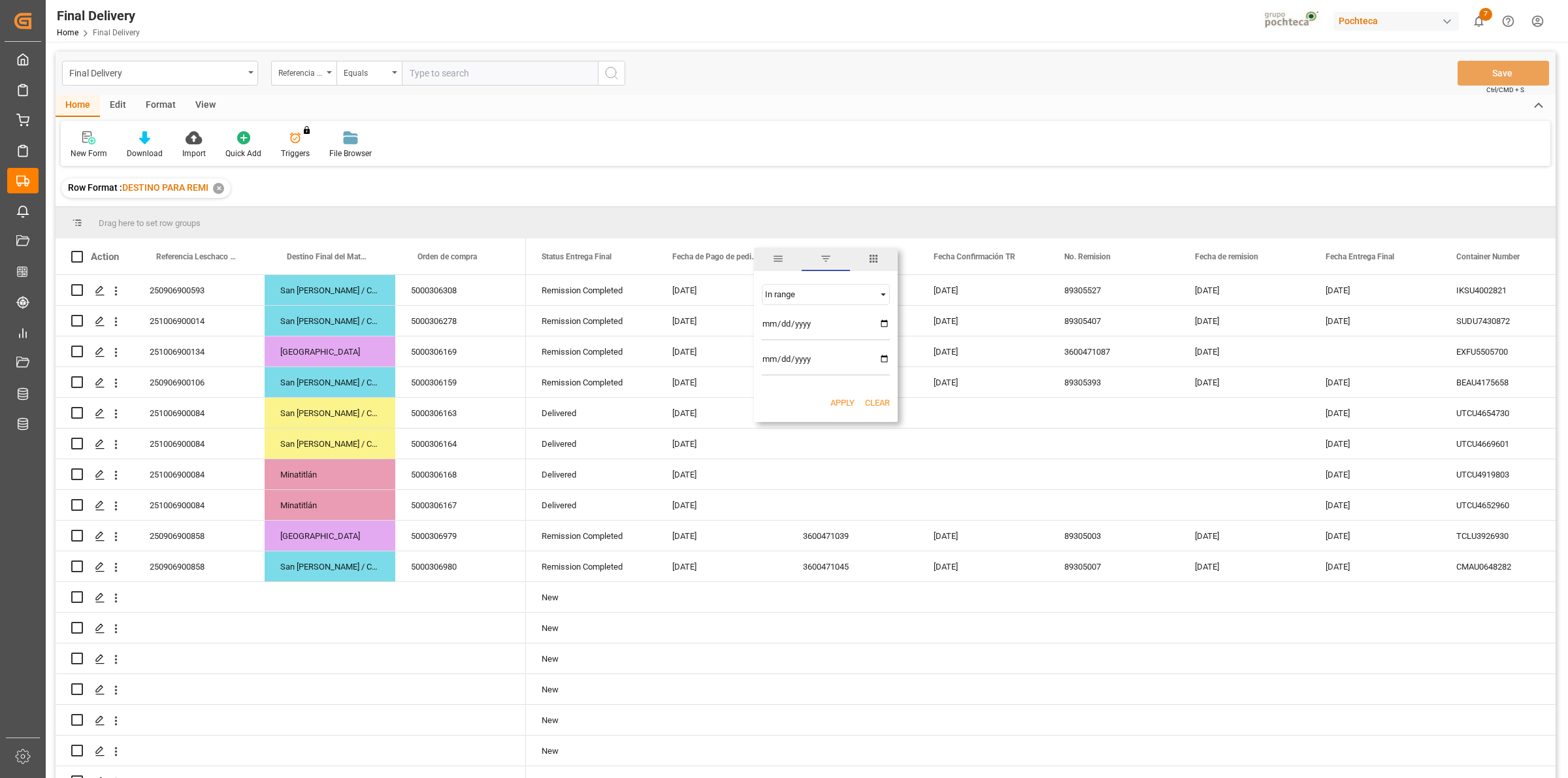
type input "[DATE]"
click at [883, 358] on input "date" at bounding box center [826, 363] width 128 height 26
type input "[DATE]"
click at [840, 405] on button "Apply" at bounding box center [842, 403] width 24 height 13
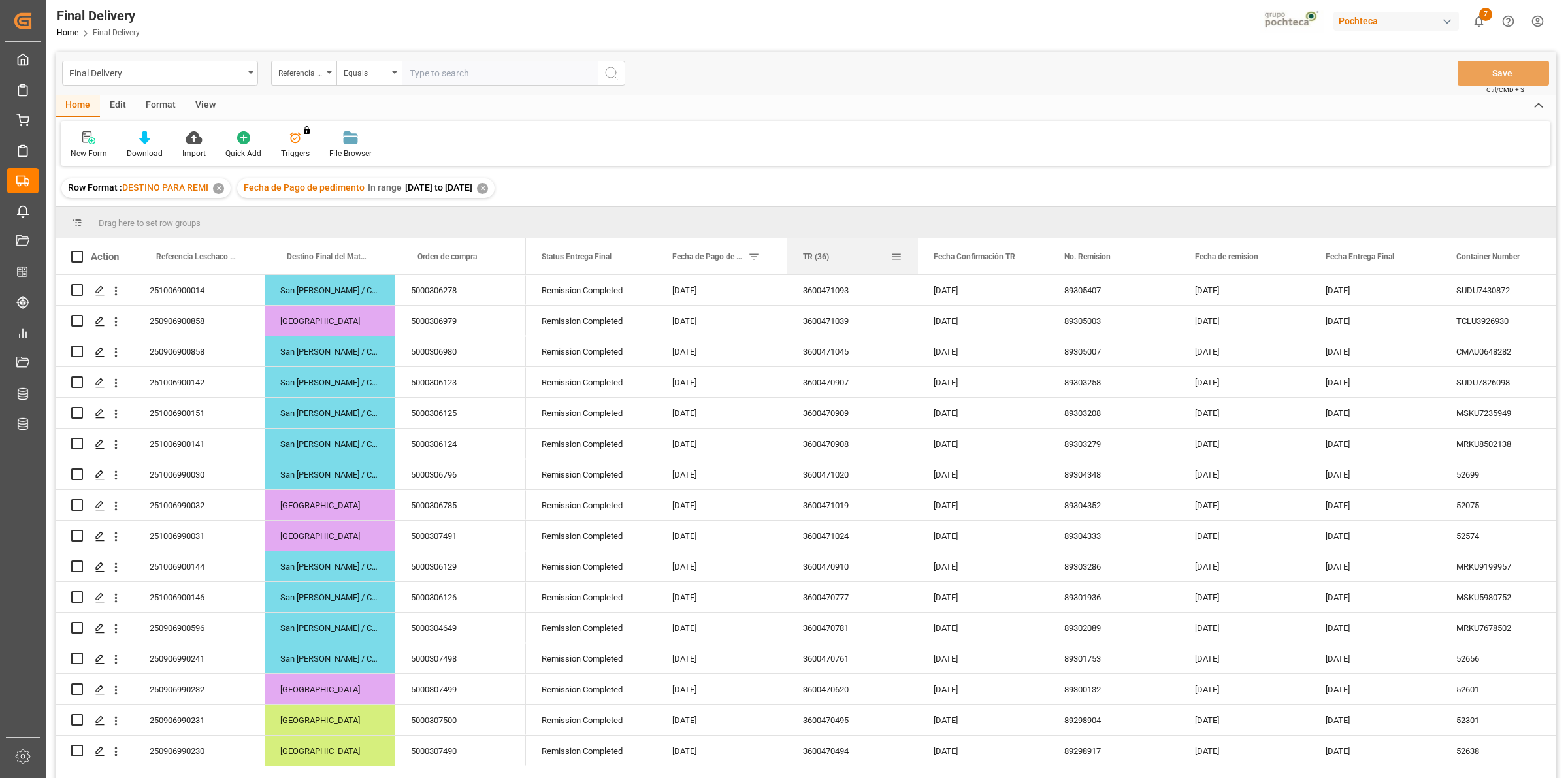
drag, startPoint x: 822, startPoint y: 260, endPoint x: 863, endPoint y: 265, distance: 41.3
click at [863, 265] on div "TR (36)" at bounding box center [846, 257] width 88 height 36
click at [836, 298] on div "3600471093" at bounding box center [853, 289] width 131 height 30
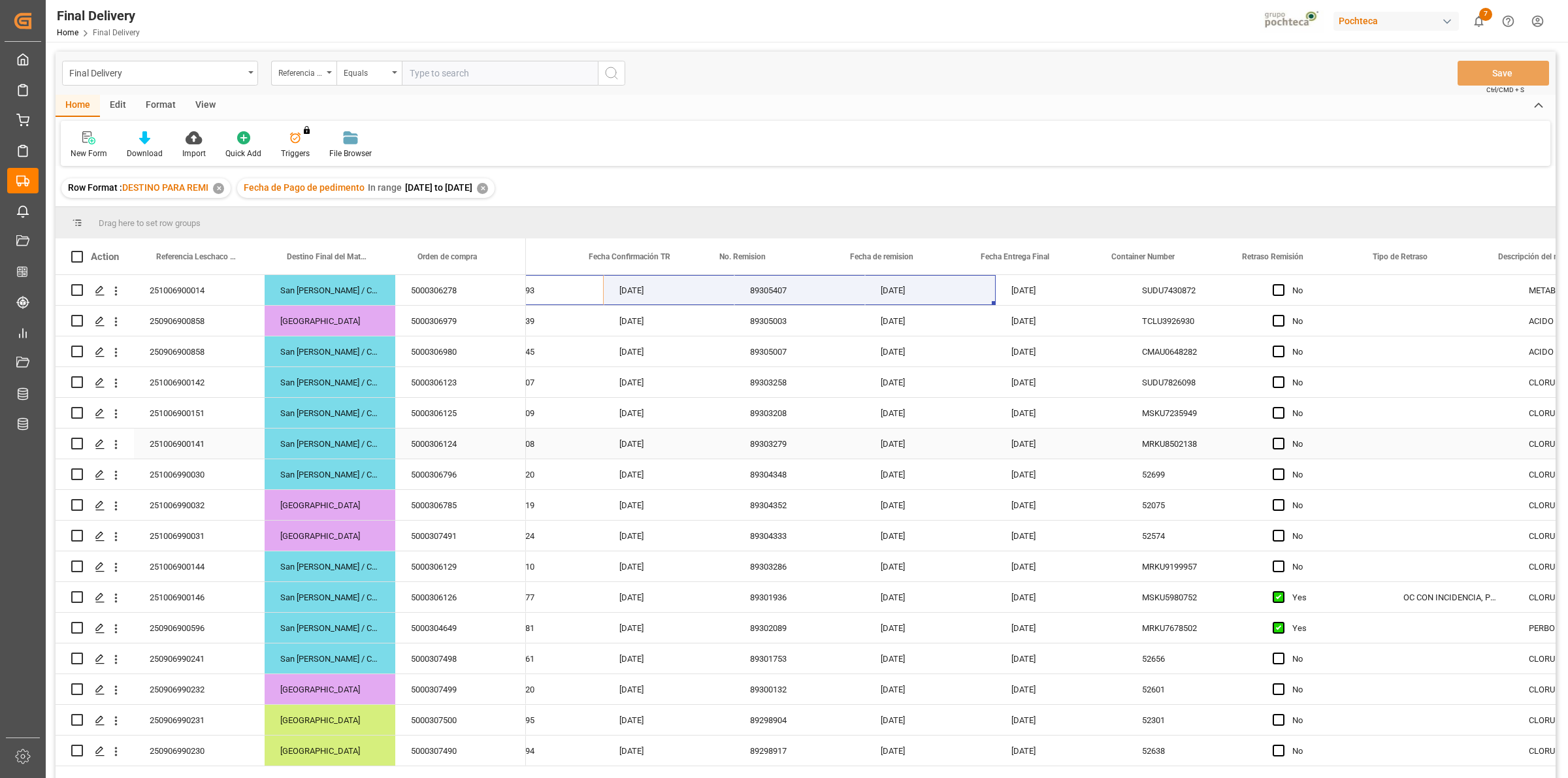
scroll to position [0, 374]
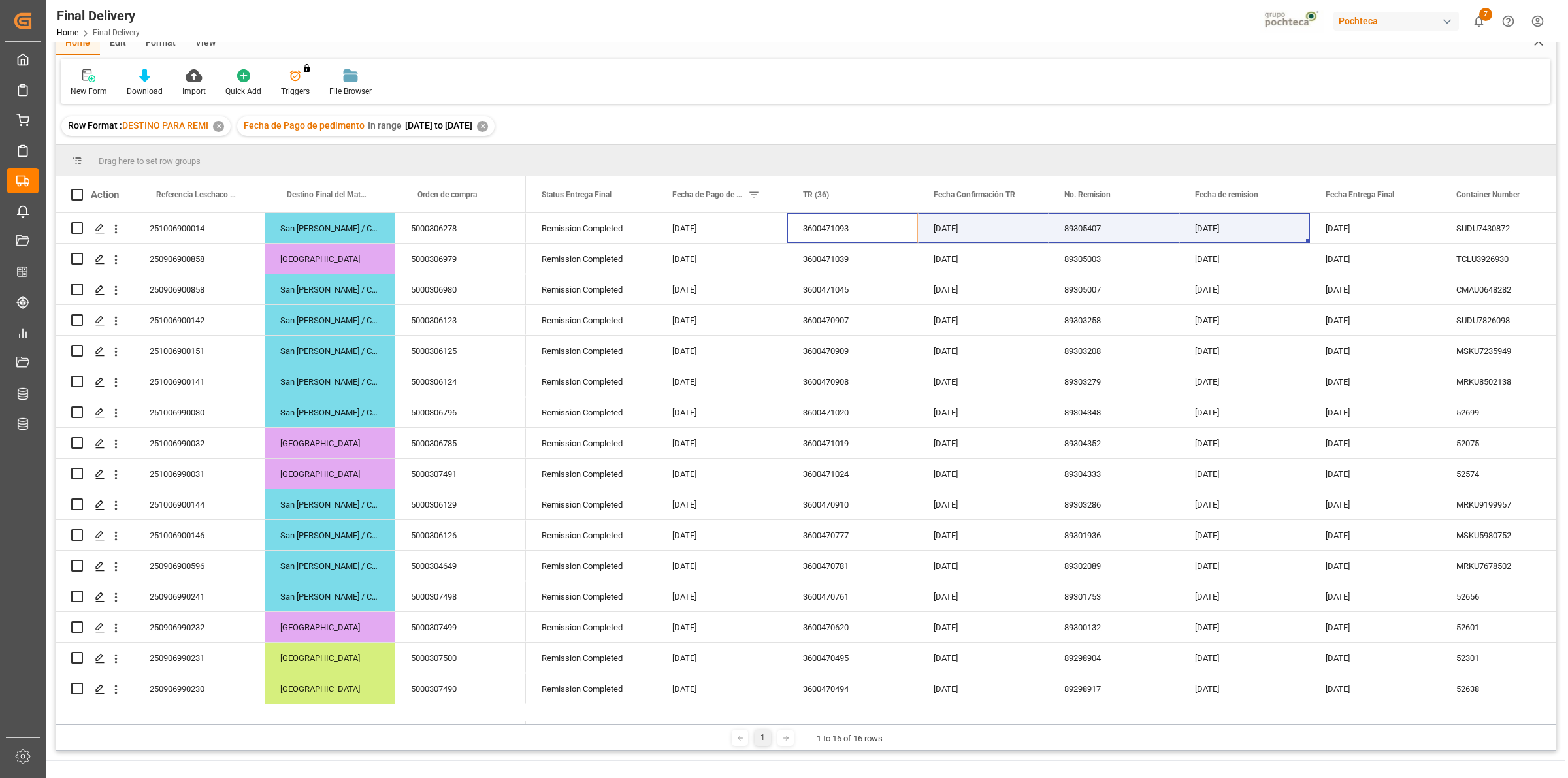
click at [488, 126] on div "✕" at bounding box center [482, 127] width 11 height 11
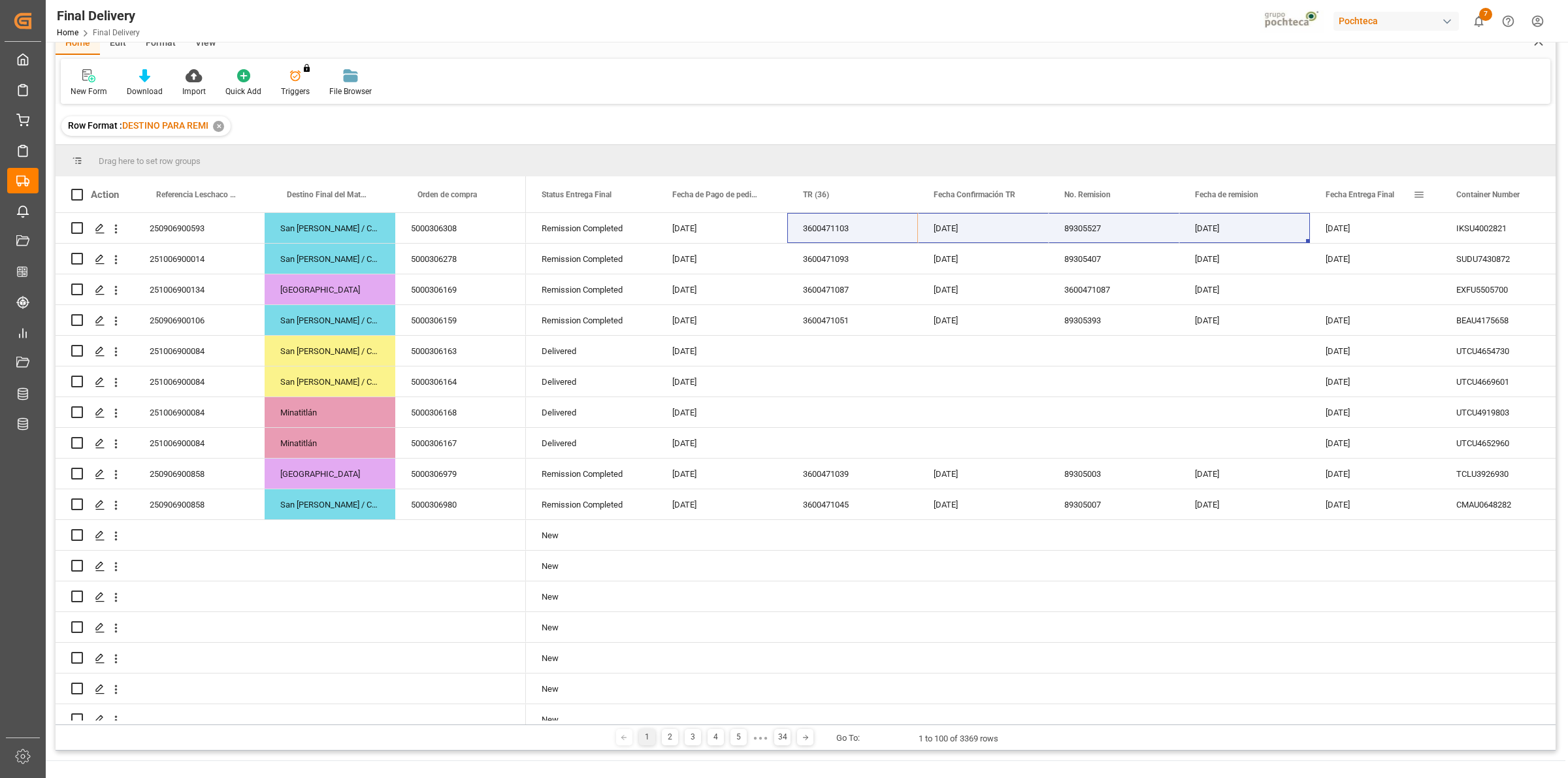
click at [1416, 193] on span at bounding box center [1419, 194] width 12 height 12
click at [1534, 261] on input "date" at bounding box center [1479, 265] width 128 height 26
type input "[DATE]"
click at [1497, 308] on button "Apply" at bounding box center [1496, 306] width 24 height 13
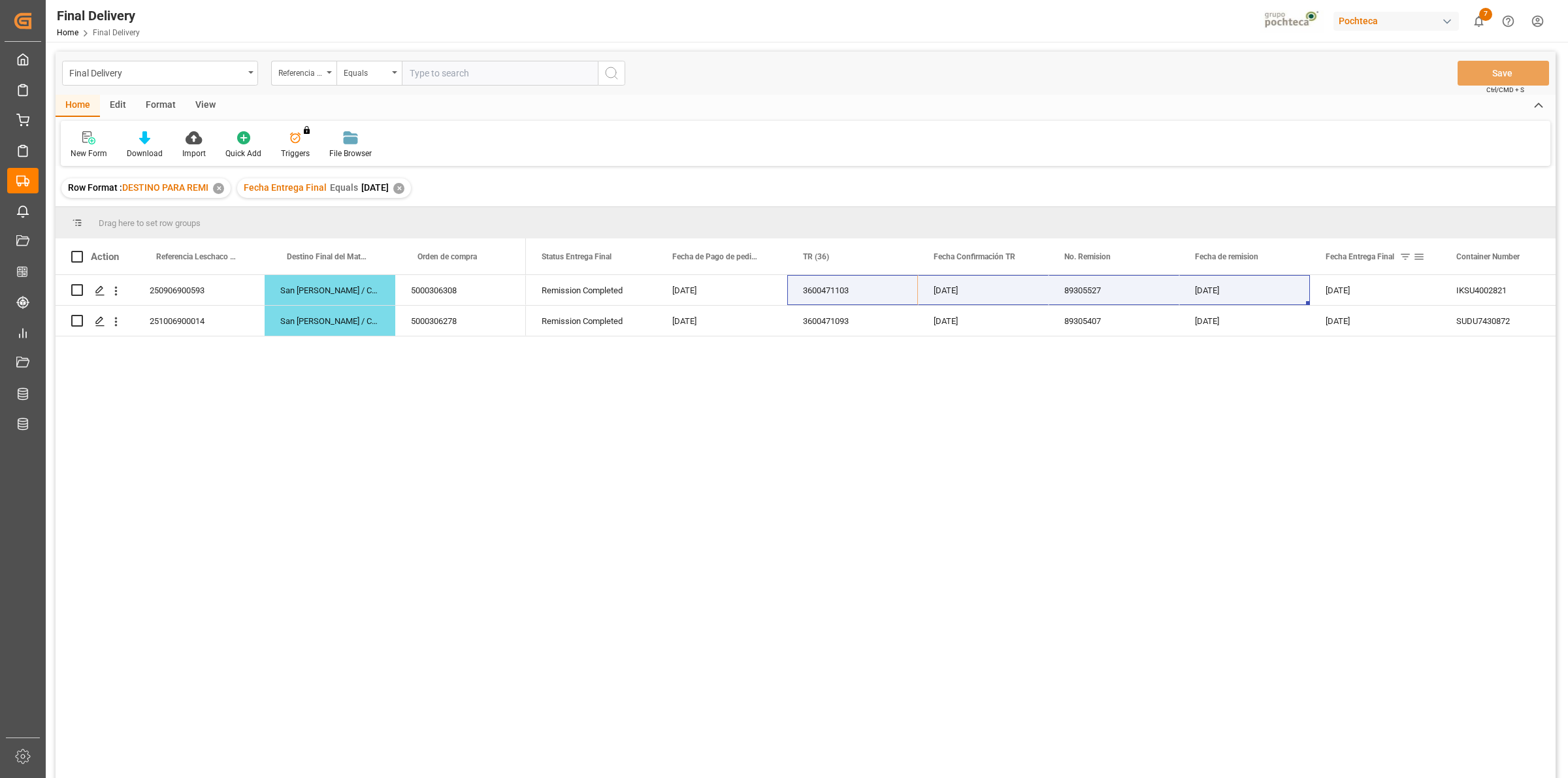
click at [1422, 256] on span at bounding box center [1419, 256] width 12 height 12
click at [1541, 321] on input "[DATE]" at bounding box center [1479, 327] width 128 height 26
click at [1263, 418] on div "Remission Completed [DATE] 3600471103 [DATE] 89305527 [DATE] [DATE] IKSU4002821…" at bounding box center [1041, 531] width 1030 height 512
click at [247, 73] on div "Final Delivery" at bounding box center [160, 72] width 196 height 24
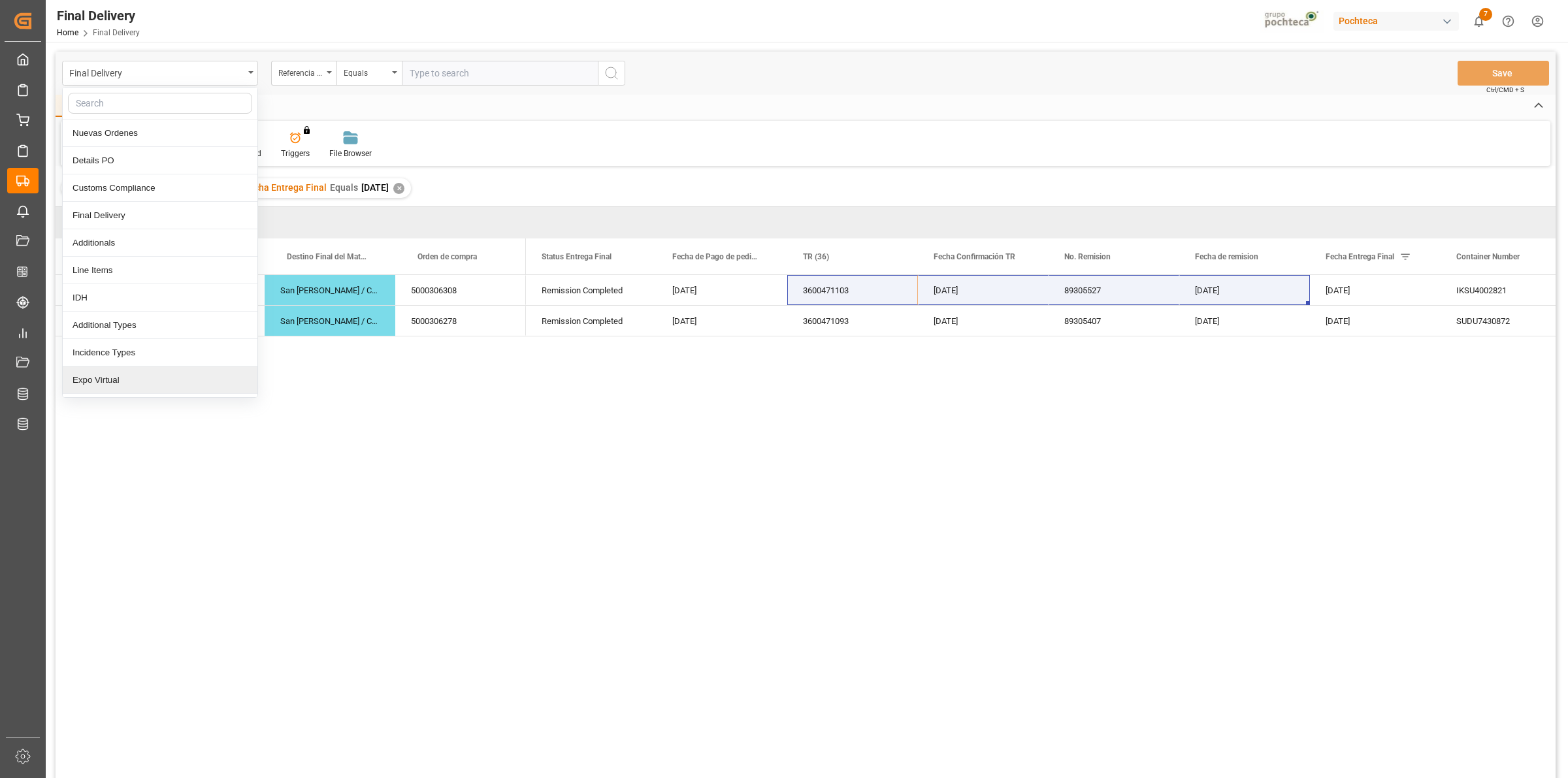
click at [165, 377] on div "Expo Virtual" at bounding box center [159, 380] width 194 height 27
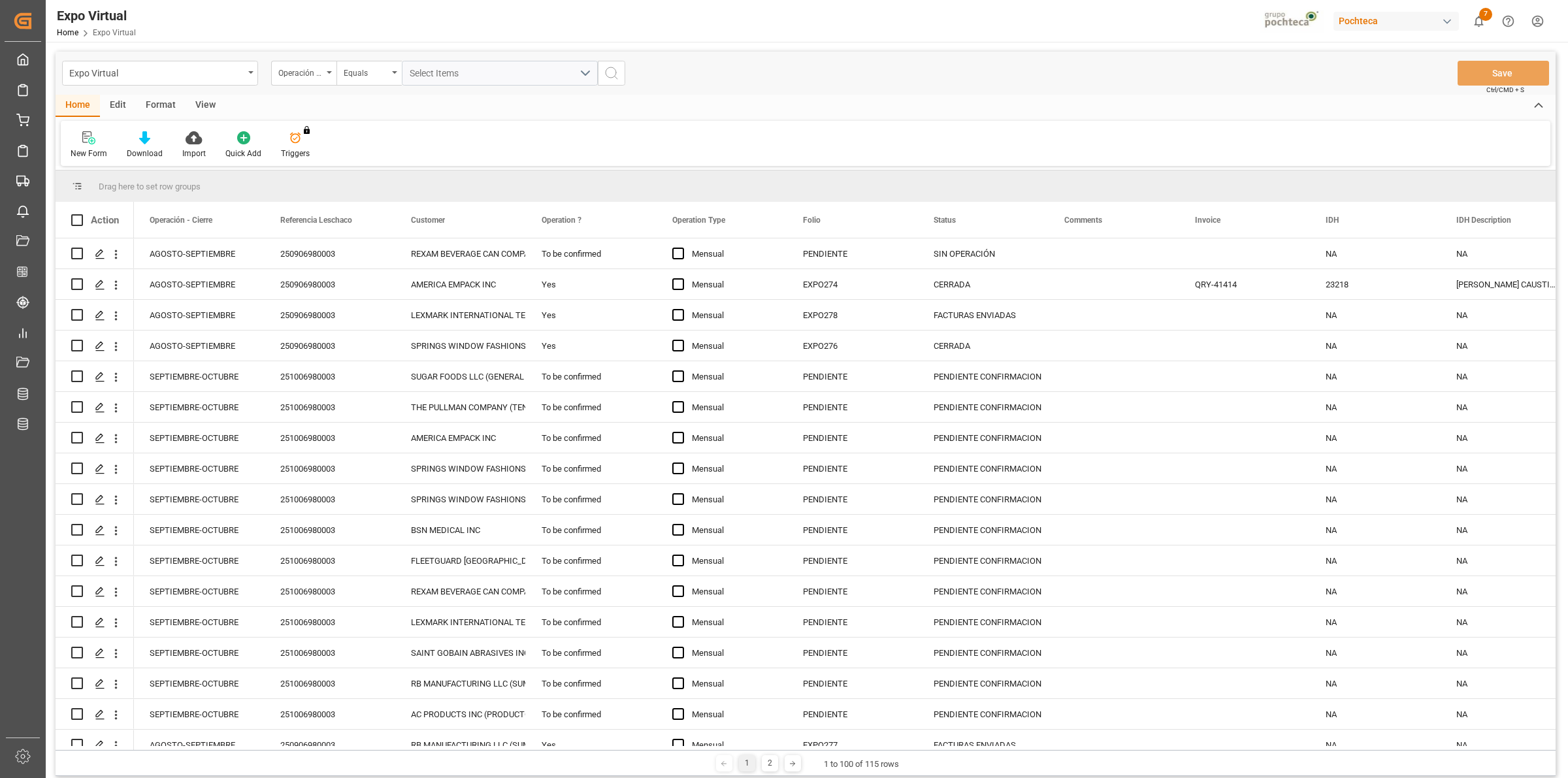
click at [209, 102] on div "View" at bounding box center [205, 106] width 40 height 23
click at [172, 107] on div "Format" at bounding box center [160, 106] width 50 height 23
click at [152, 150] on div "Row Format" at bounding box center [150, 153] width 43 height 12
click at [190, 183] on div "ESTATUS CON MES DE OPERACION" at bounding box center [210, 185] width 145 height 14
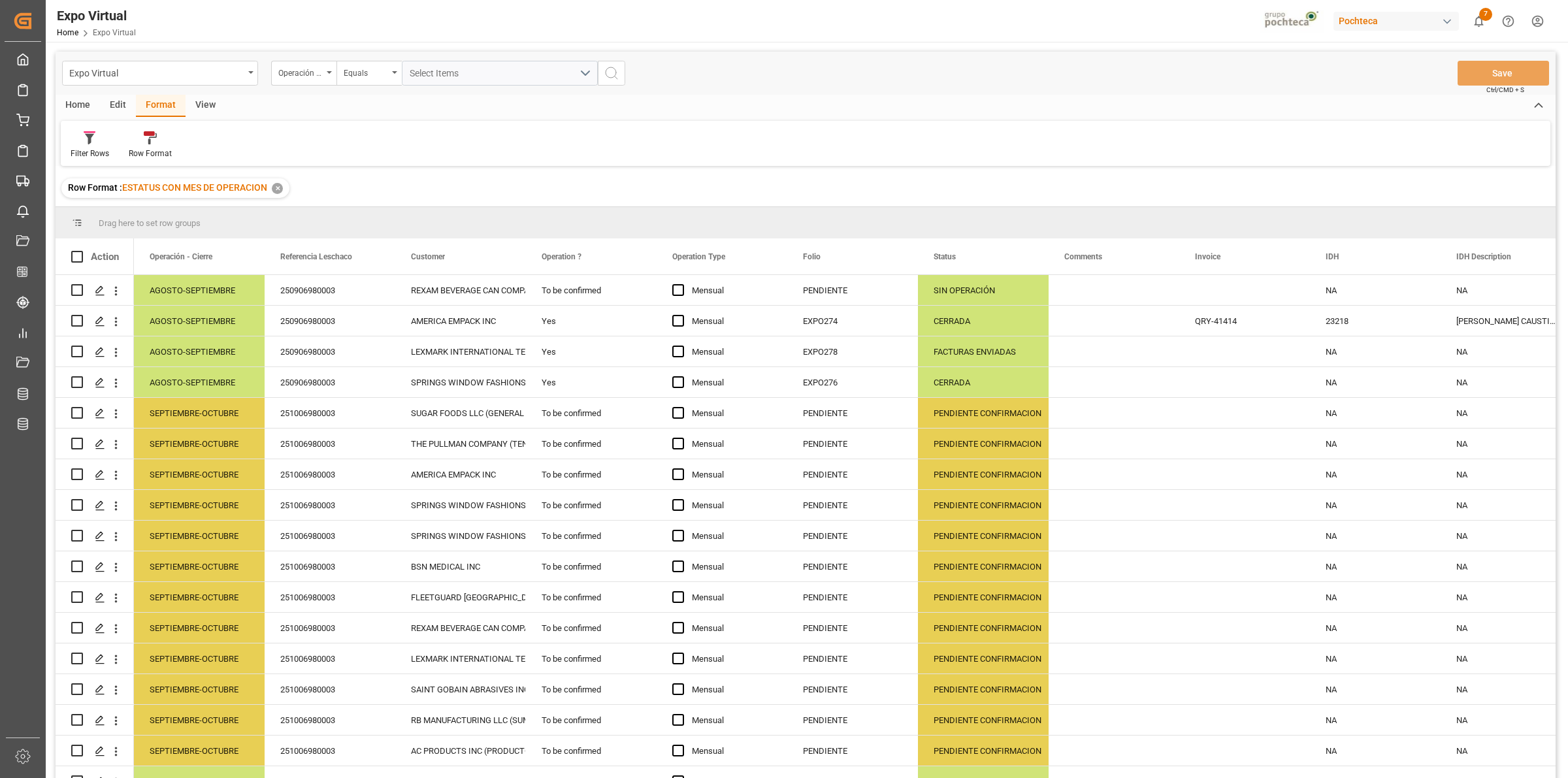
click at [281, 192] on div "✕" at bounding box center [278, 188] width 11 height 11
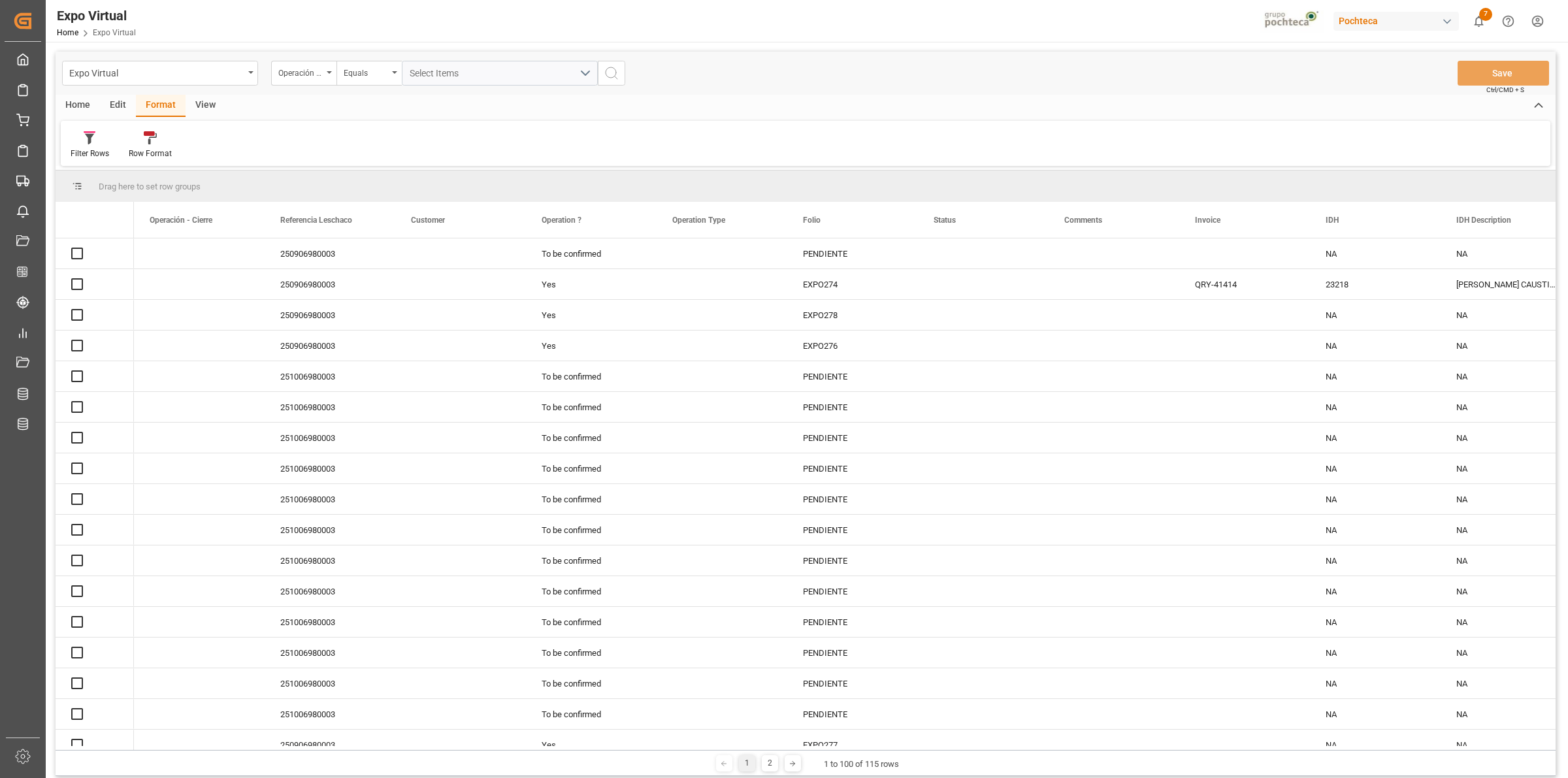
click at [156, 154] on div "Row Format" at bounding box center [150, 153] width 43 height 12
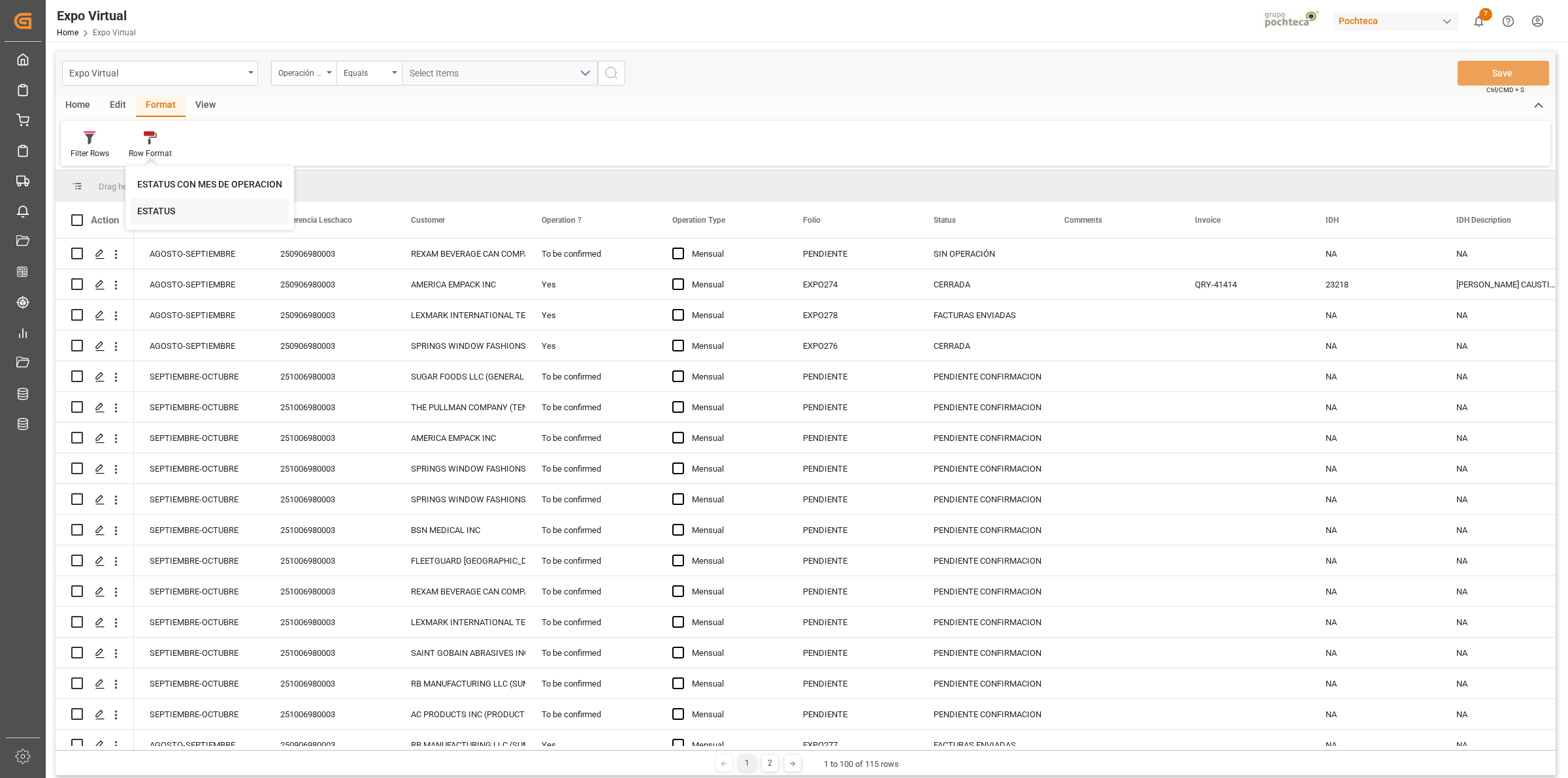
click at [164, 211] on div "ESTATUS" at bounding box center [156, 211] width 38 height 14
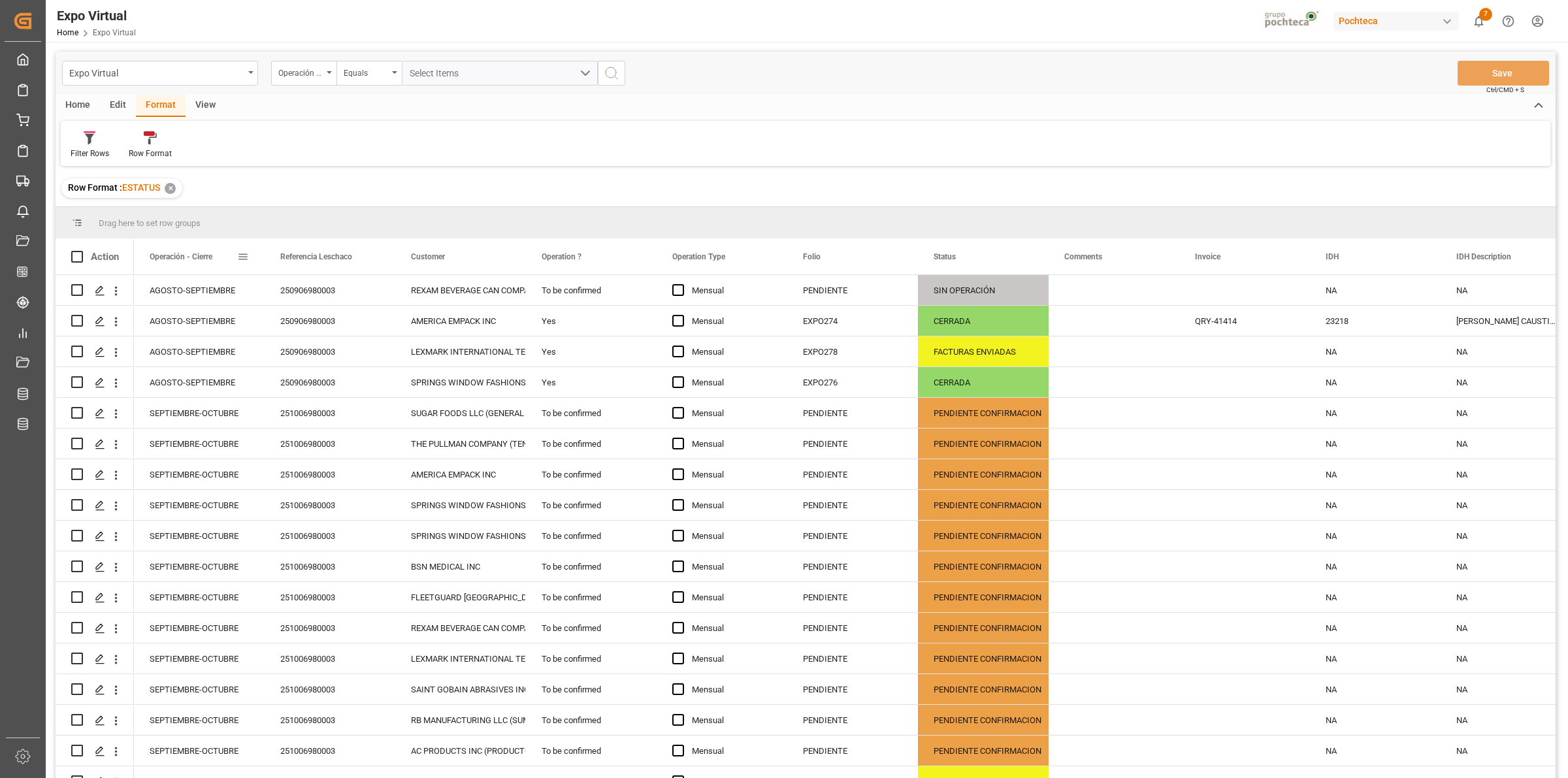
click at [246, 257] on span at bounding box center [242, 256] width 12 height 12
drag, startPoint x: 206, startPoint y: 265, endPoint x: 188, endPoint y: 227, distance: 42.0
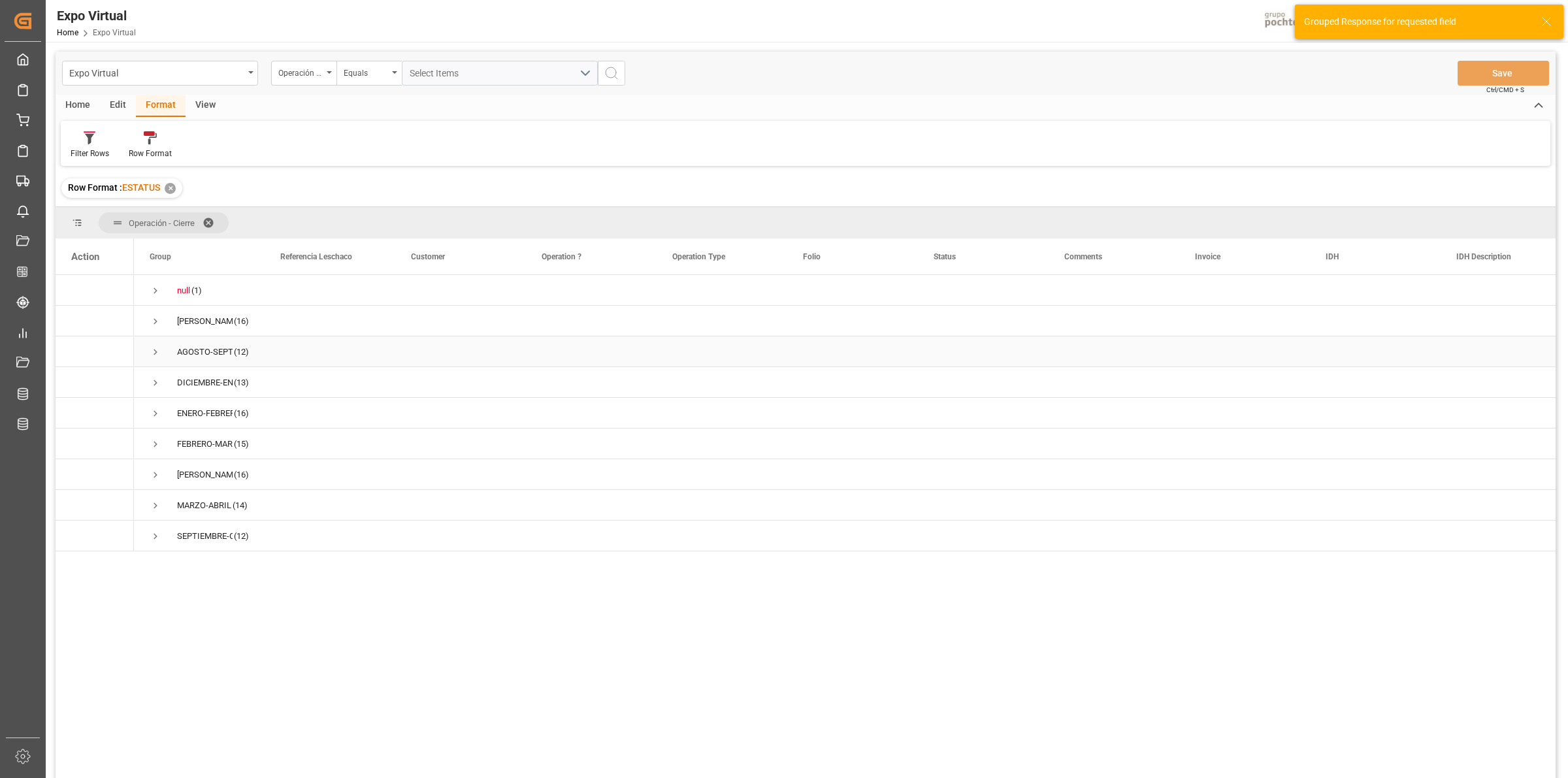
click at [152, 350] on span "Press SPACE to select this row." at bounding box center [155, 352] width 12 height 12
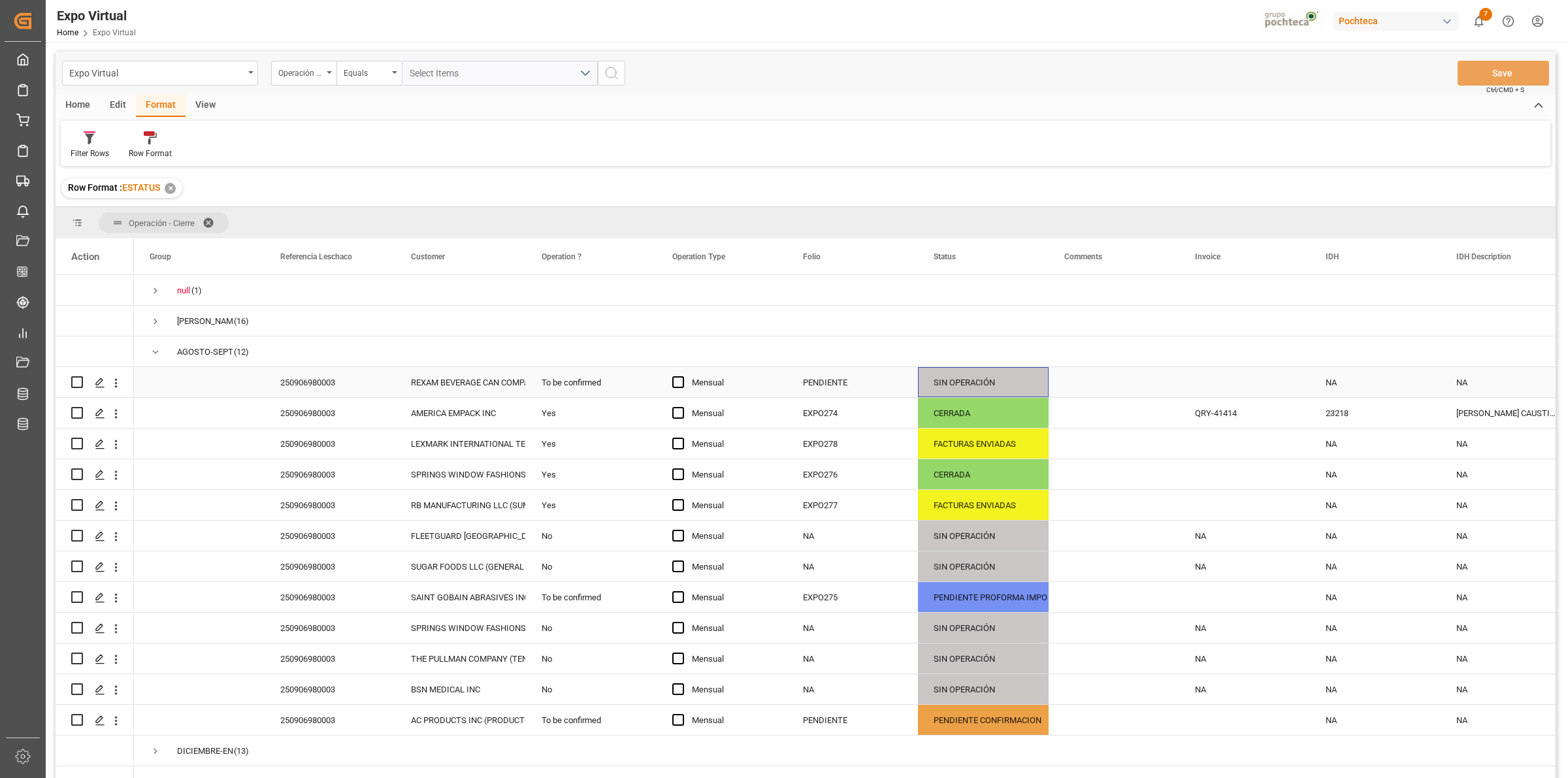
click at [971, 386] on div "SIN OPERACIÓN" at bounding box center [983, 383] width 99 height 30
